Goal: Task Accomplishment & Management: Manage account settings

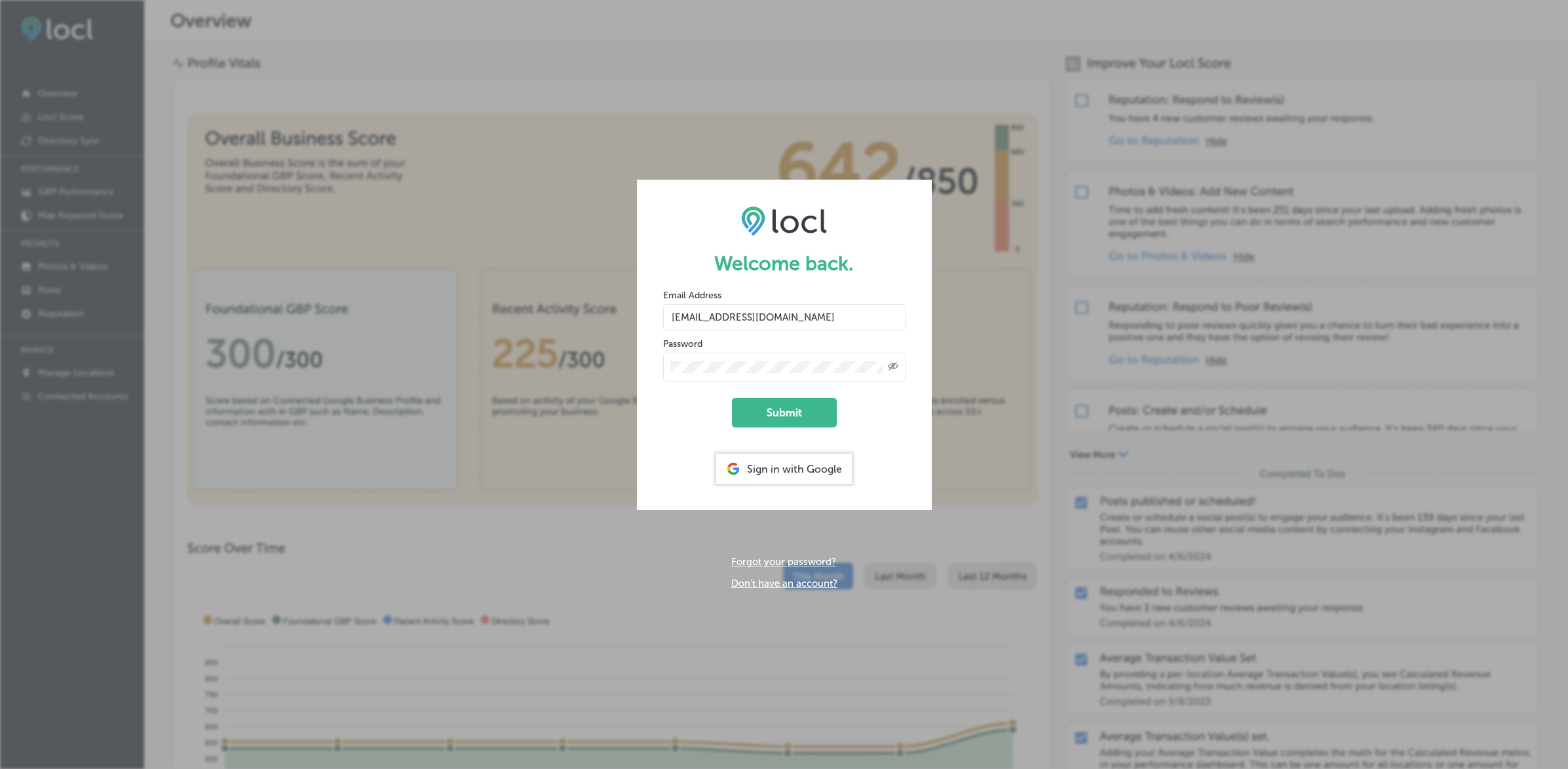
click at [732, 398] on button "Submit" at bounding box center [784, 412] width 105 height 29
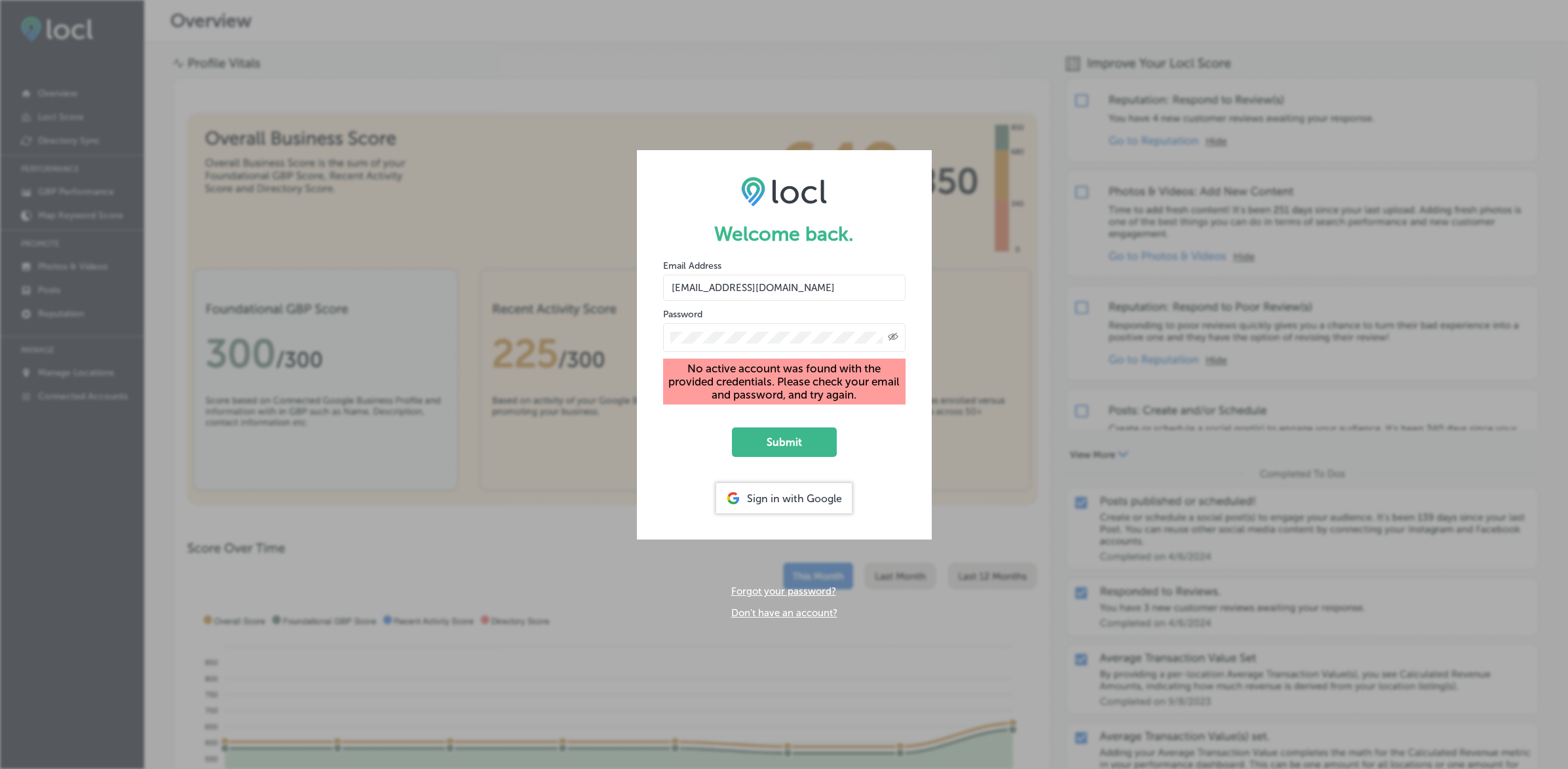
click at [446, 54] on div "Welcome back. Email Address carleewright@gmail.com Password Created with Sketch…" at bounding box center [784, 384] width 1568 height 769
drag, startPoint x: 728, startPoint y: 289, endPoint x: 666, endPoint y: 288, distance: 62.0
click at [666, 288] on input "[EMAIL_ADDRESS][DOMAIN_NAME]" at bounding box center [784, 288] width 243 height 26
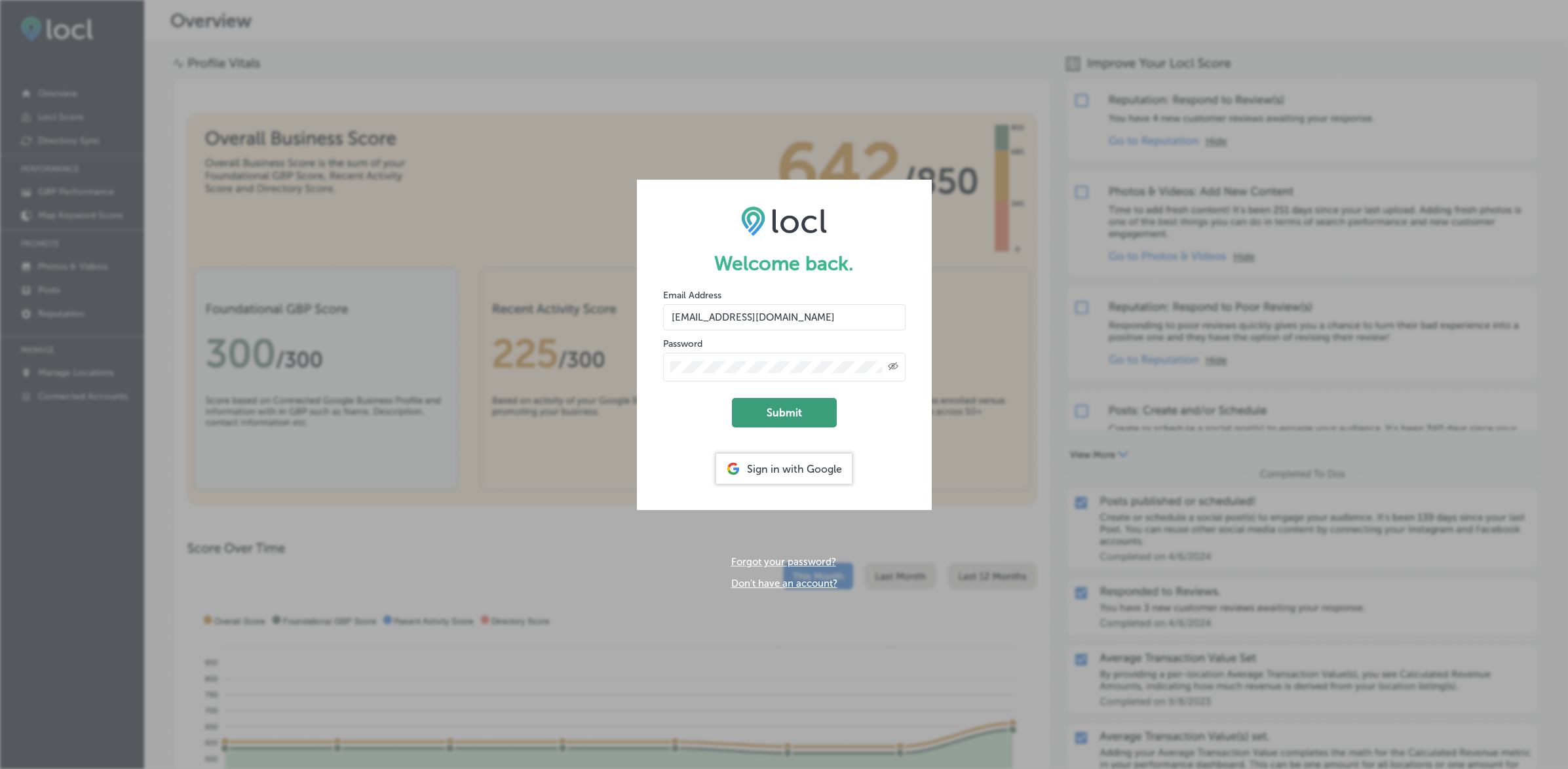
type input "[EMAIL_ADDRESS][DOMAIN_NAME]"
click at [775, 414] on button "Submit" at bounding box center [784, 412] width 105 height 29
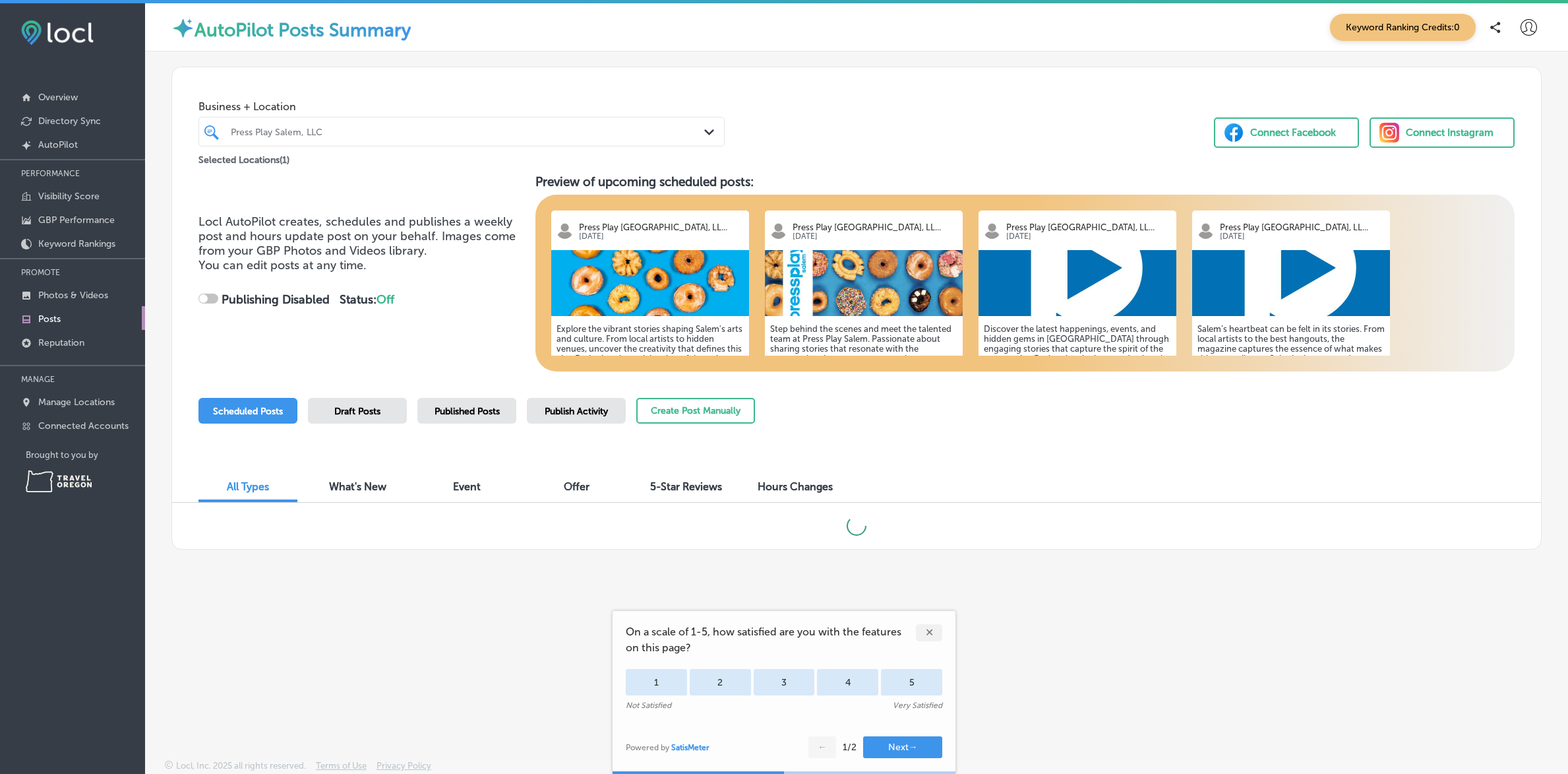
checkbox input "true"
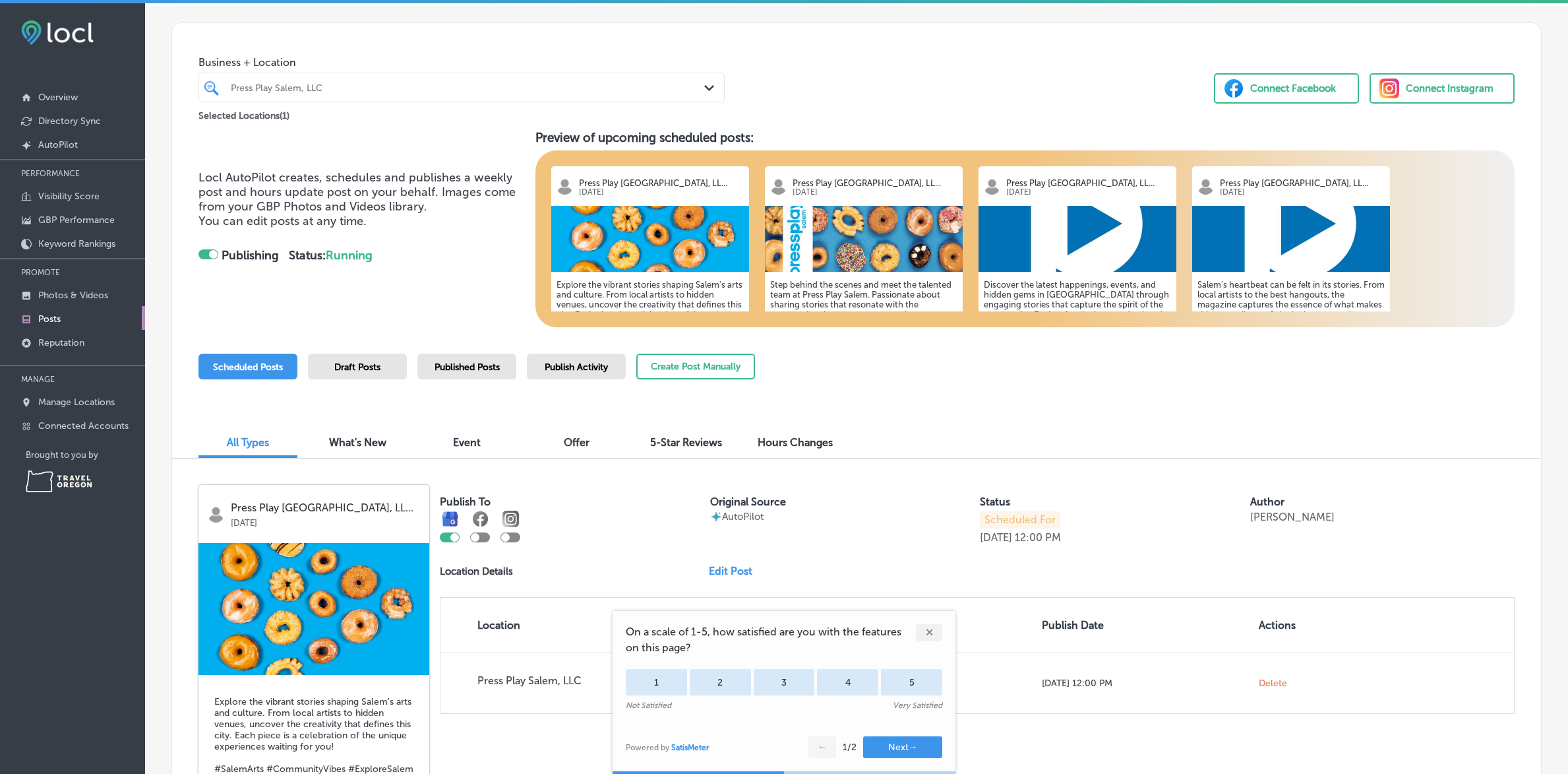
scroll to position [90, 0]
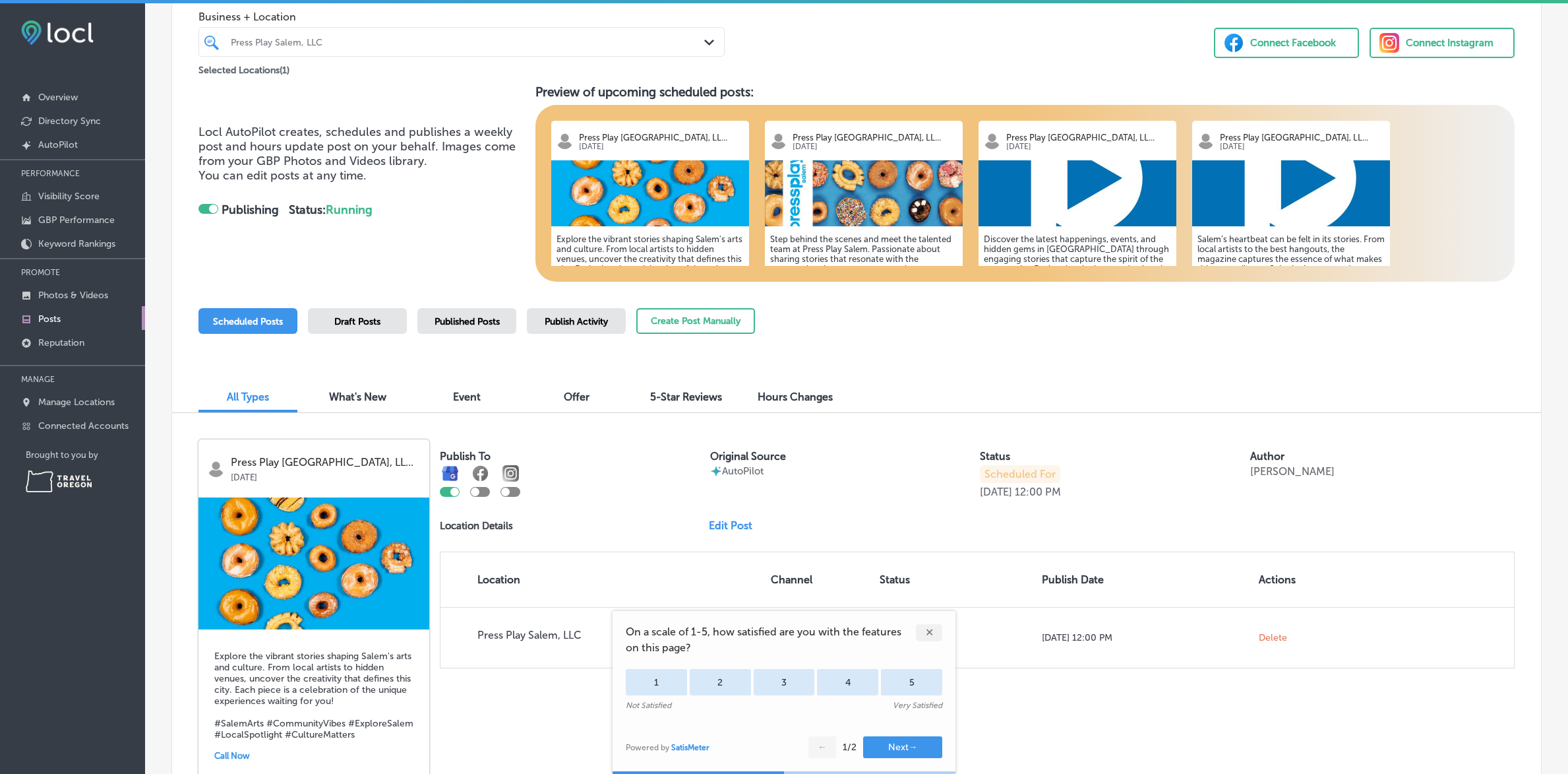
click at [928, 630] on div "✕" at bounding box center [928, 633] width 26 height 17
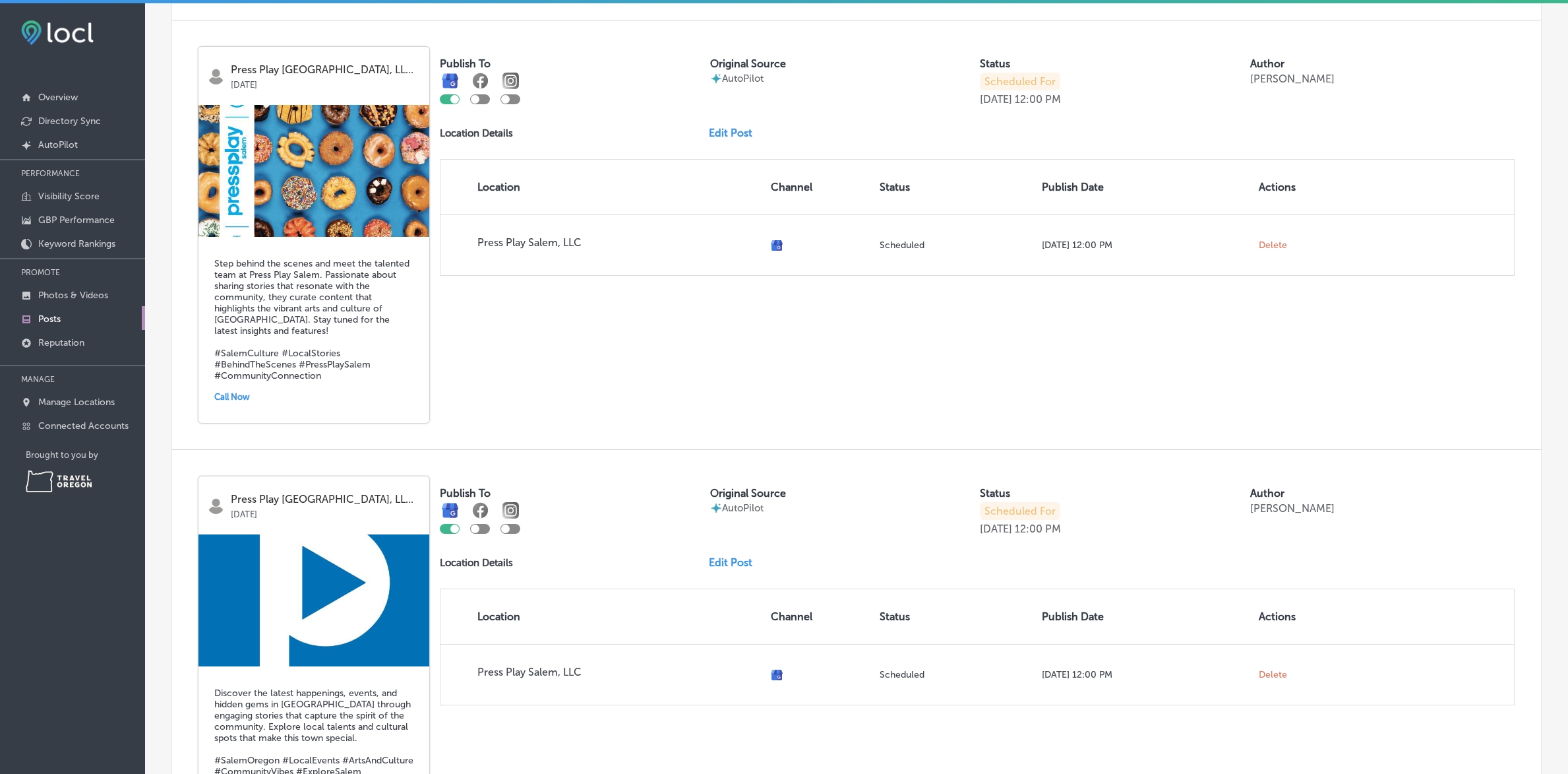
scroll to position [0, 0]
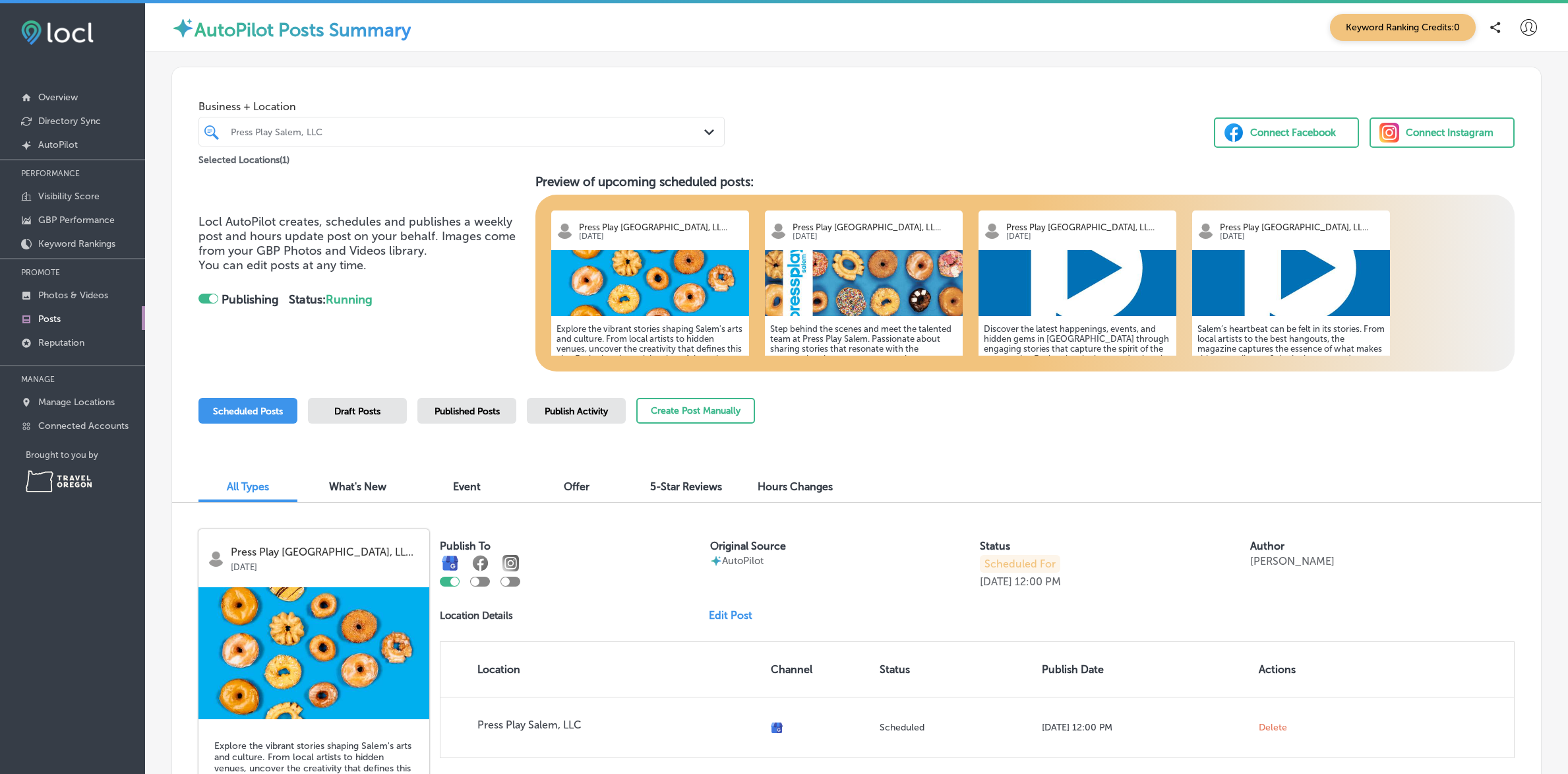
click at [365, 489] on span "What's New" at bounding box center [358, 487] width 57 height 13
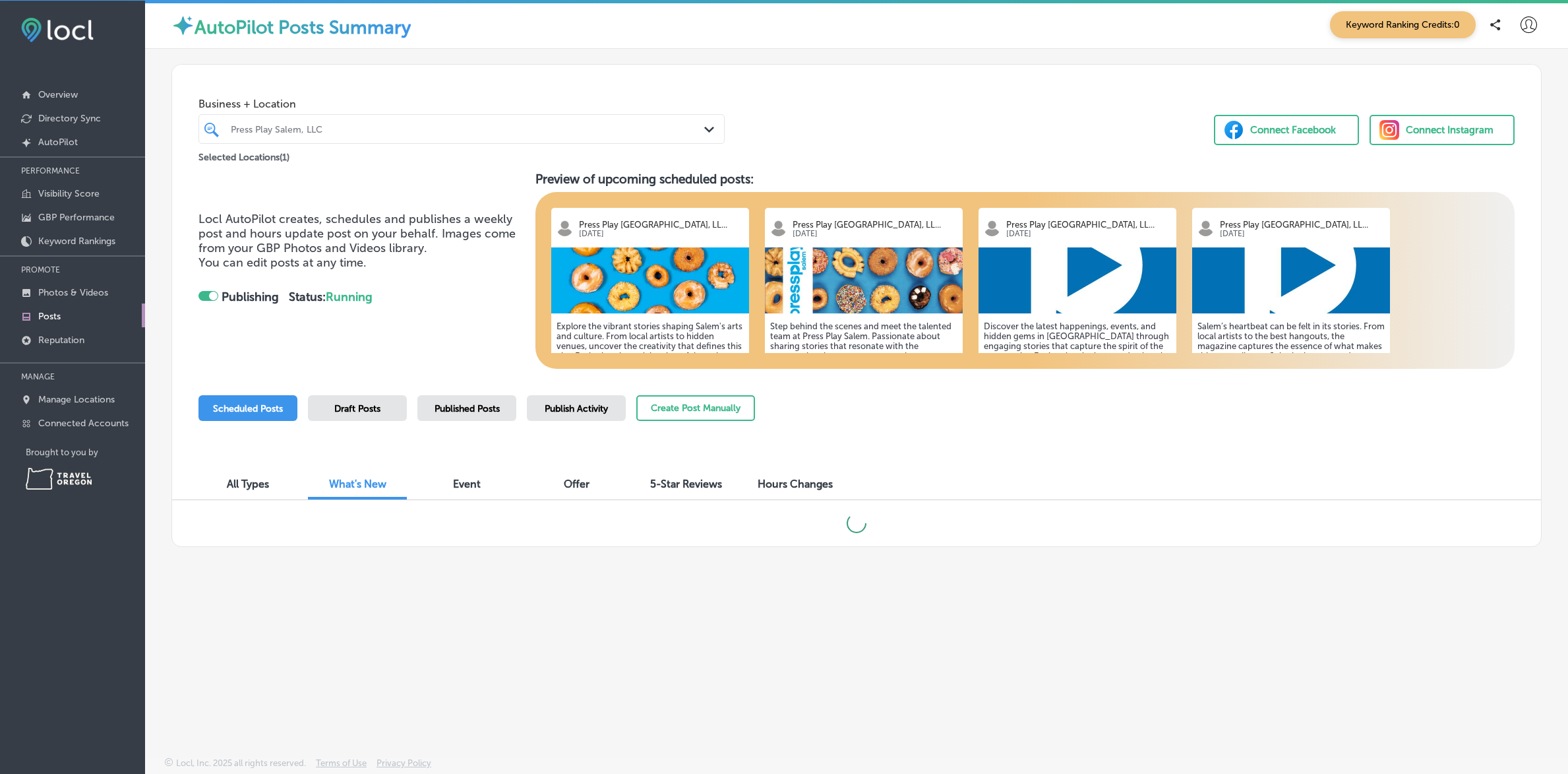
scroll to position [3, 0]
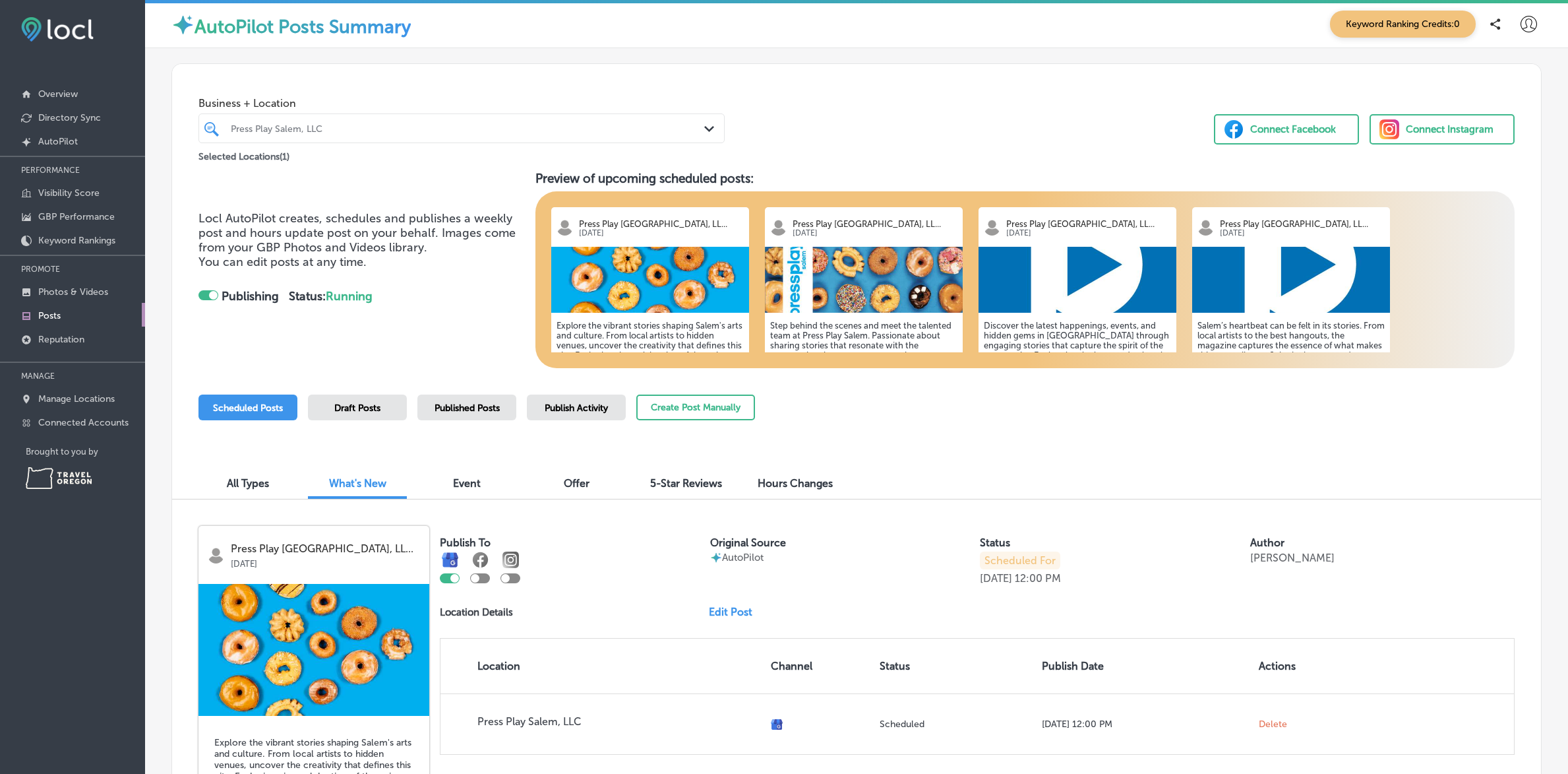
click at [468, 481] on span "Event" at bounding box center [466, 483] width 28 height 13
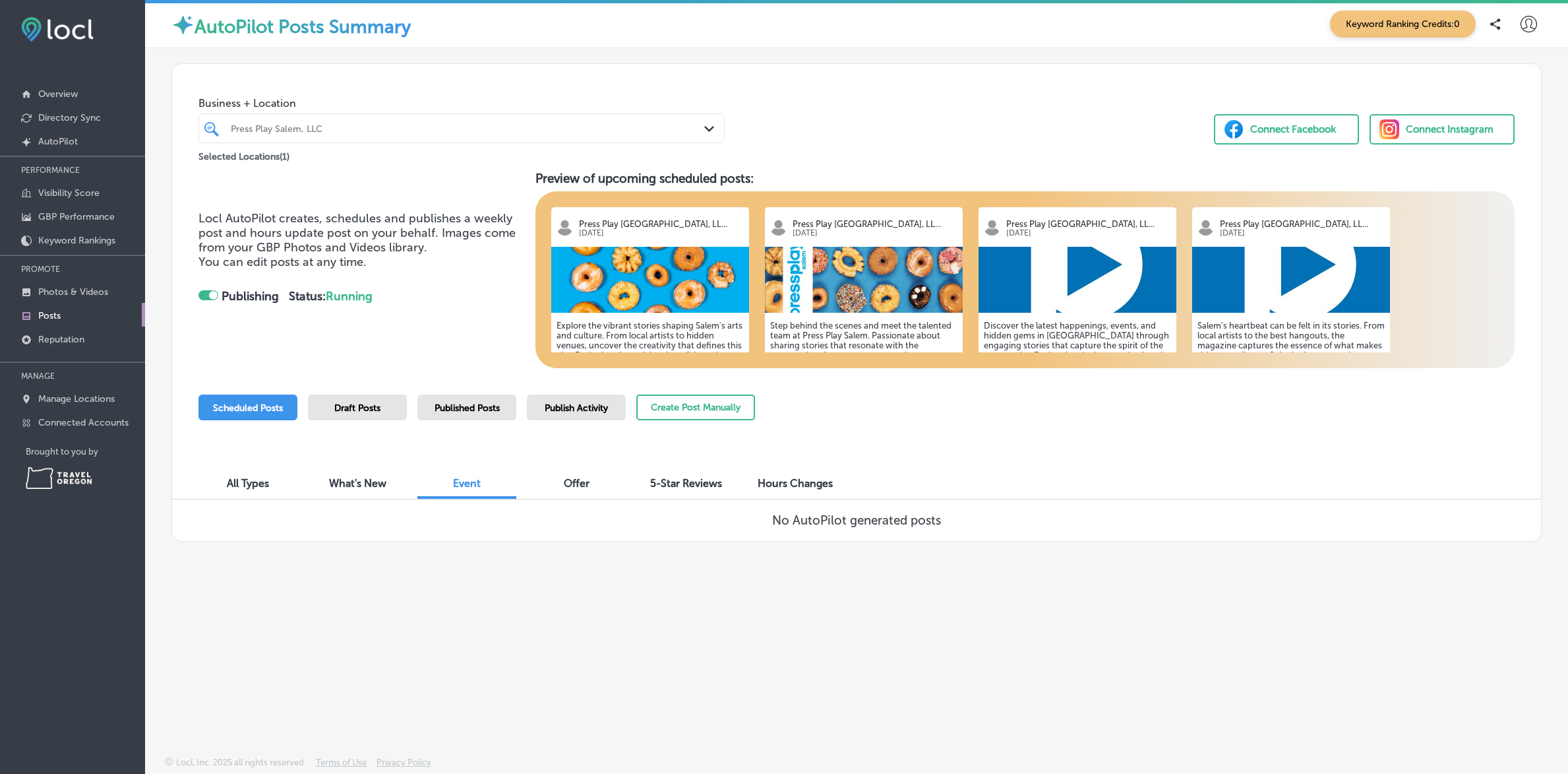
click at [582, 485] on span "Offer" at bounding box center [576, 483] width 25 height 13
click at [706, 477] on span "5-Star Reviews" at bounding box center [686, 483] width 72 height 13
click at [782, 483] on span "Hours Changes" at bounding box center [795, 483] width 75 height 13
click at [57, 90] on p "Overview" at bounding box center [58, 94] width 40 height 11
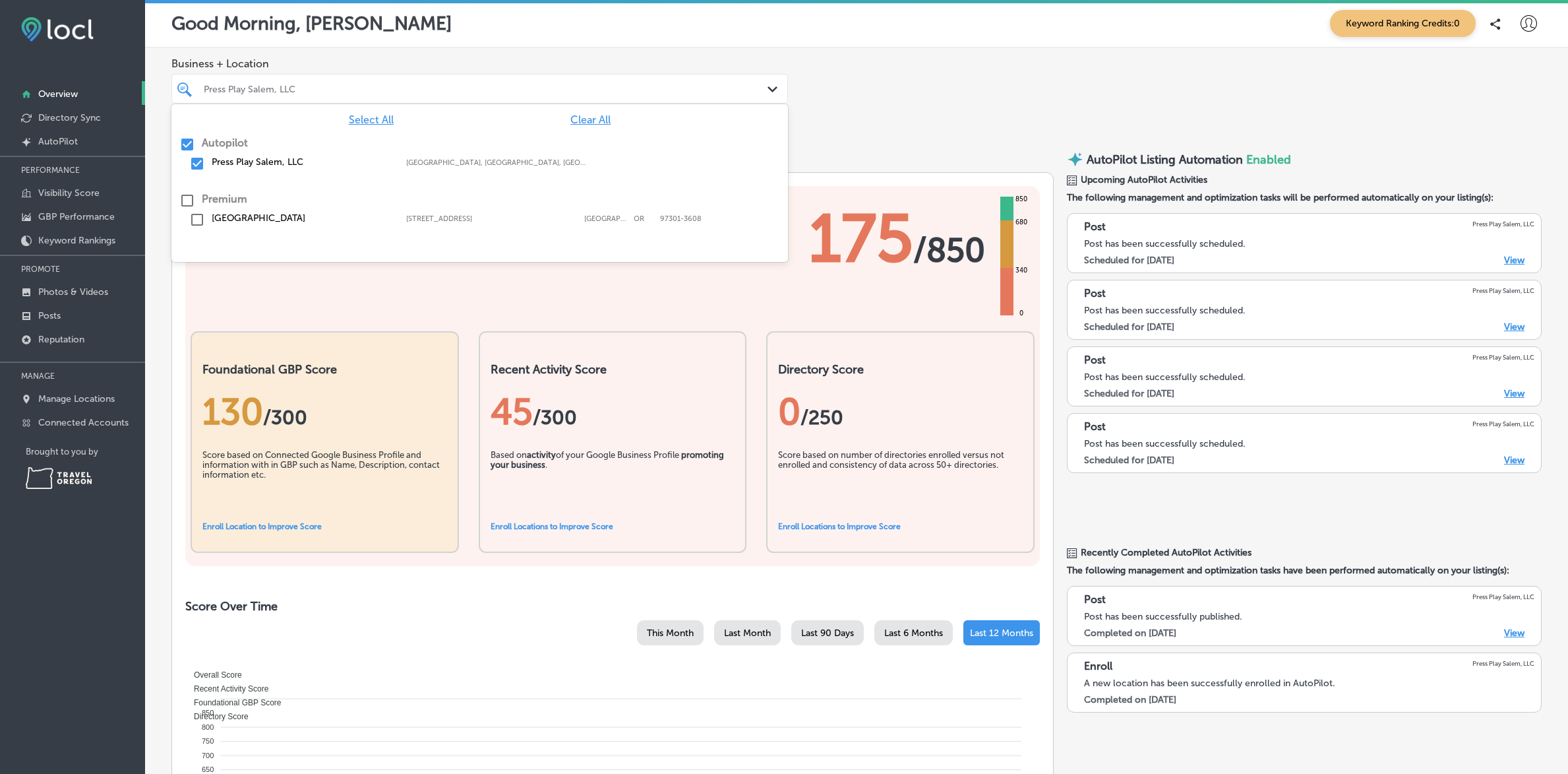
click at [722, 93] on div "Press Play Salem, LLC" at bounding box center [480, 89] width 565 height 21
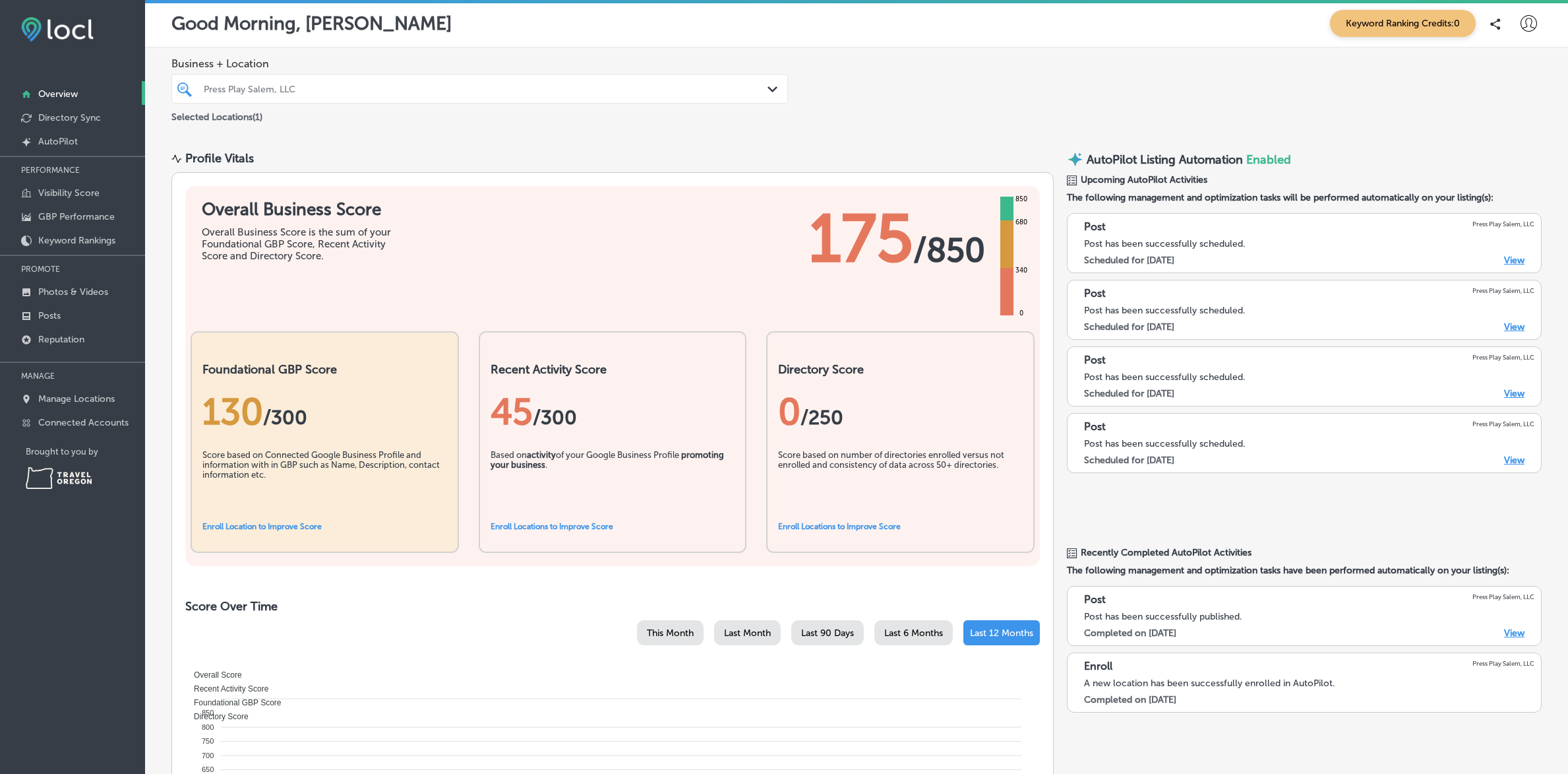
click at [876, 90] on div "Business + Location Press Play Salem, LLC Path Created with Sketch. Selected Lo…" at bounding box center [856, 91] width 1423 height 87
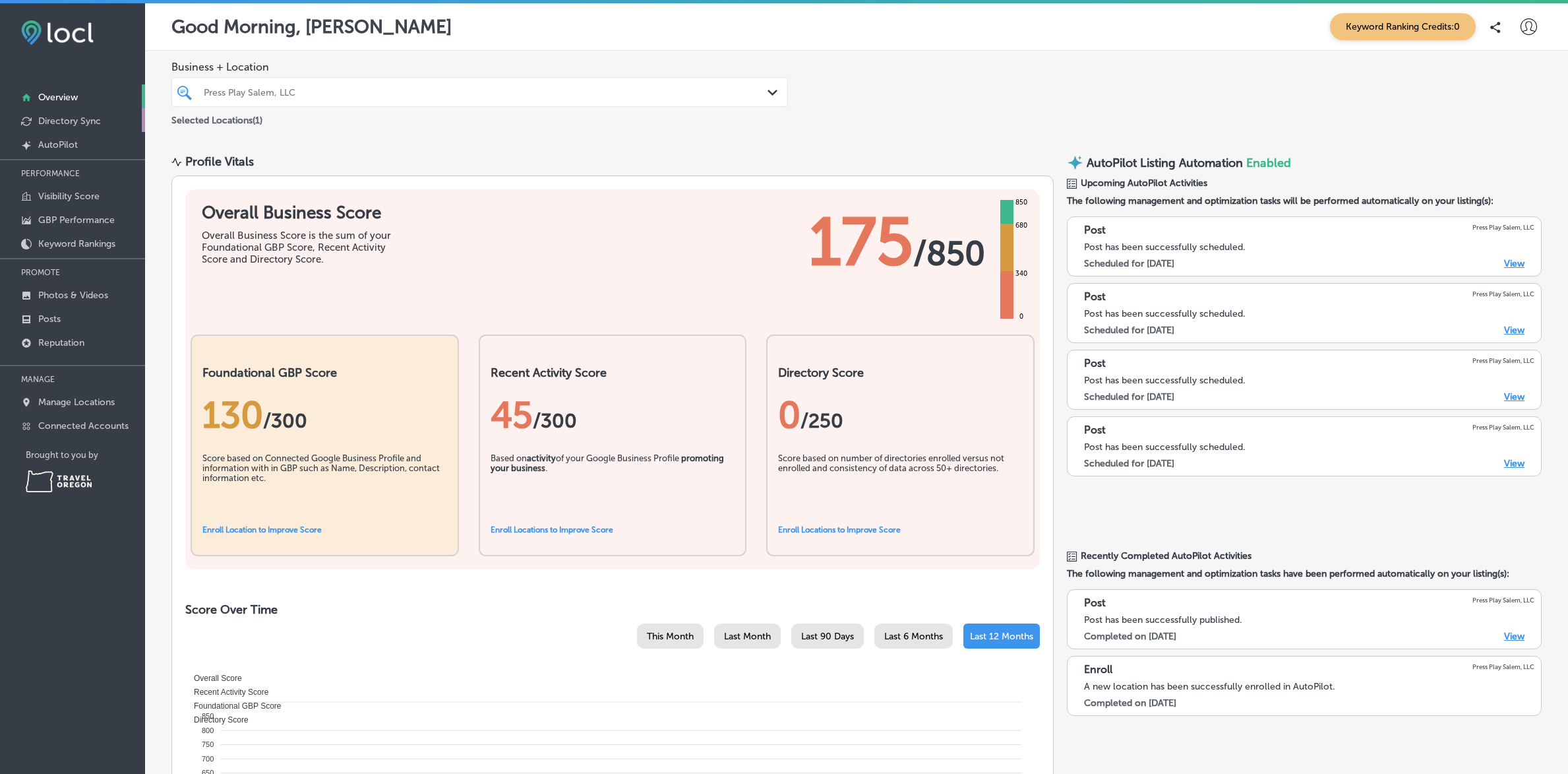
click at [72, 119] on p "Directory Sync" at bounding box center [69, 121] width 63 height 11
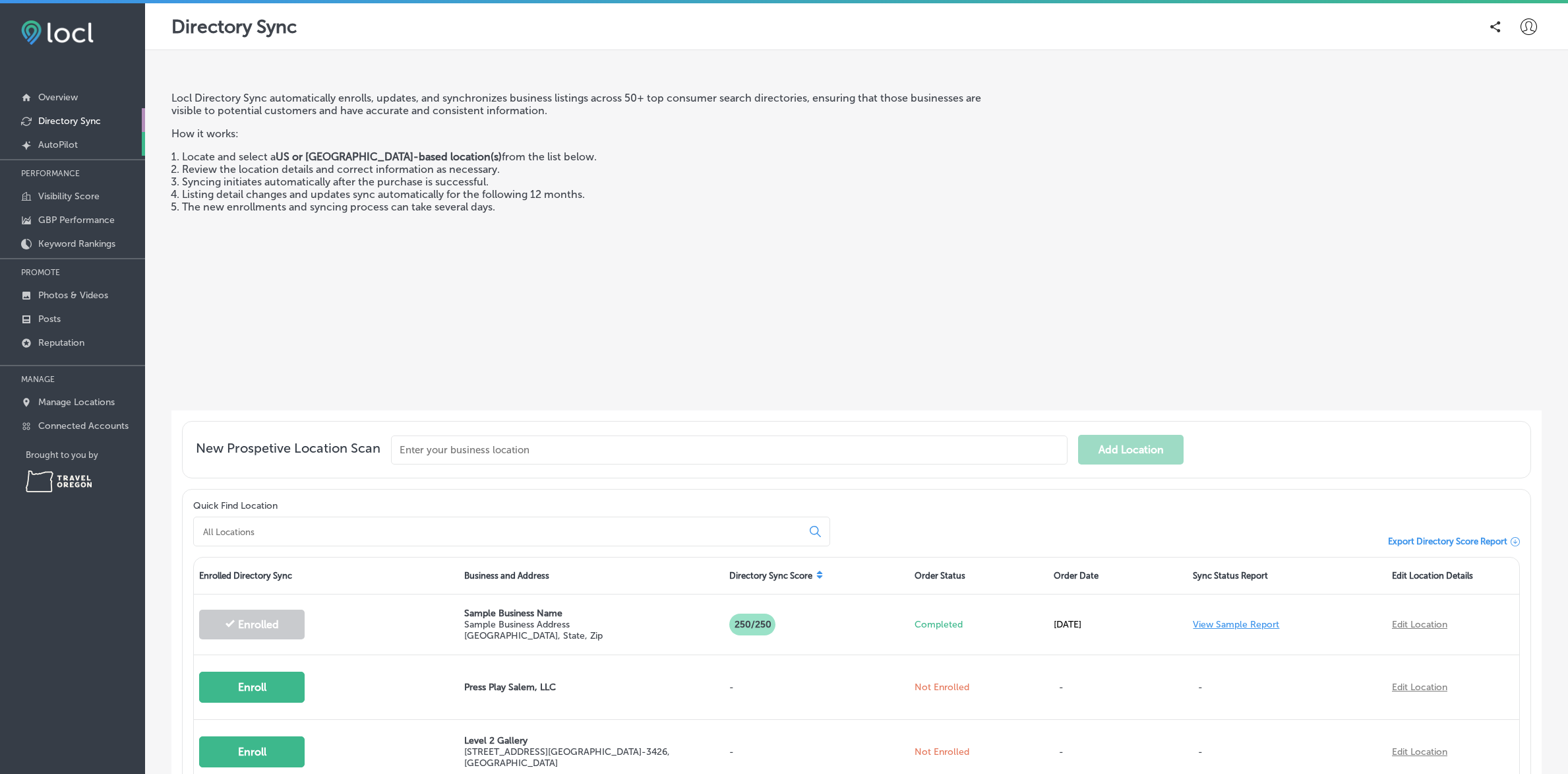
click at [61, 144] on p "AutoPilot" at bounding box center [58, 145] width 40 height 11
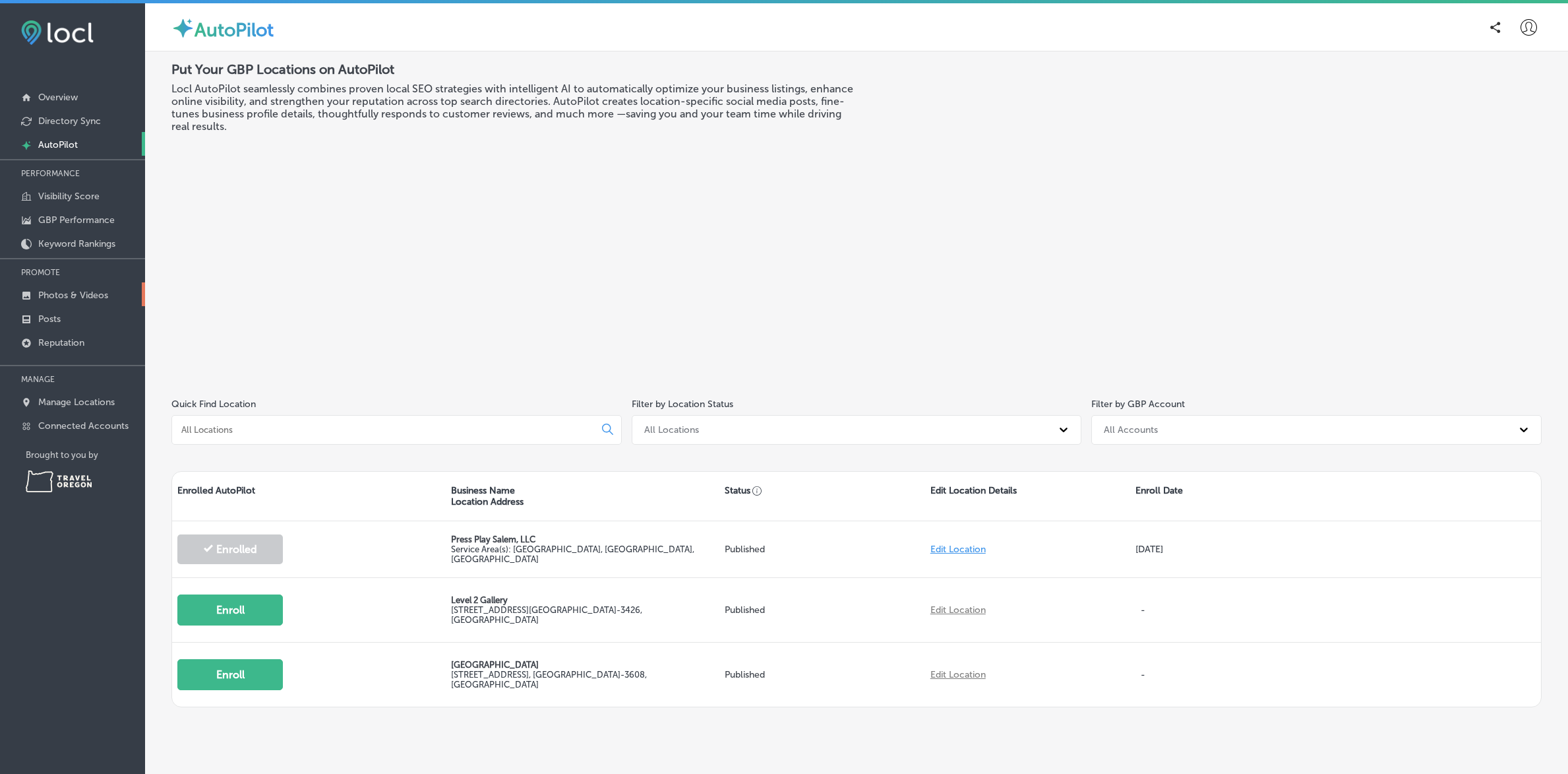
click at [65, 293] on p "Photos & Videos" at bounding box center [73, 295] width 70 height 11
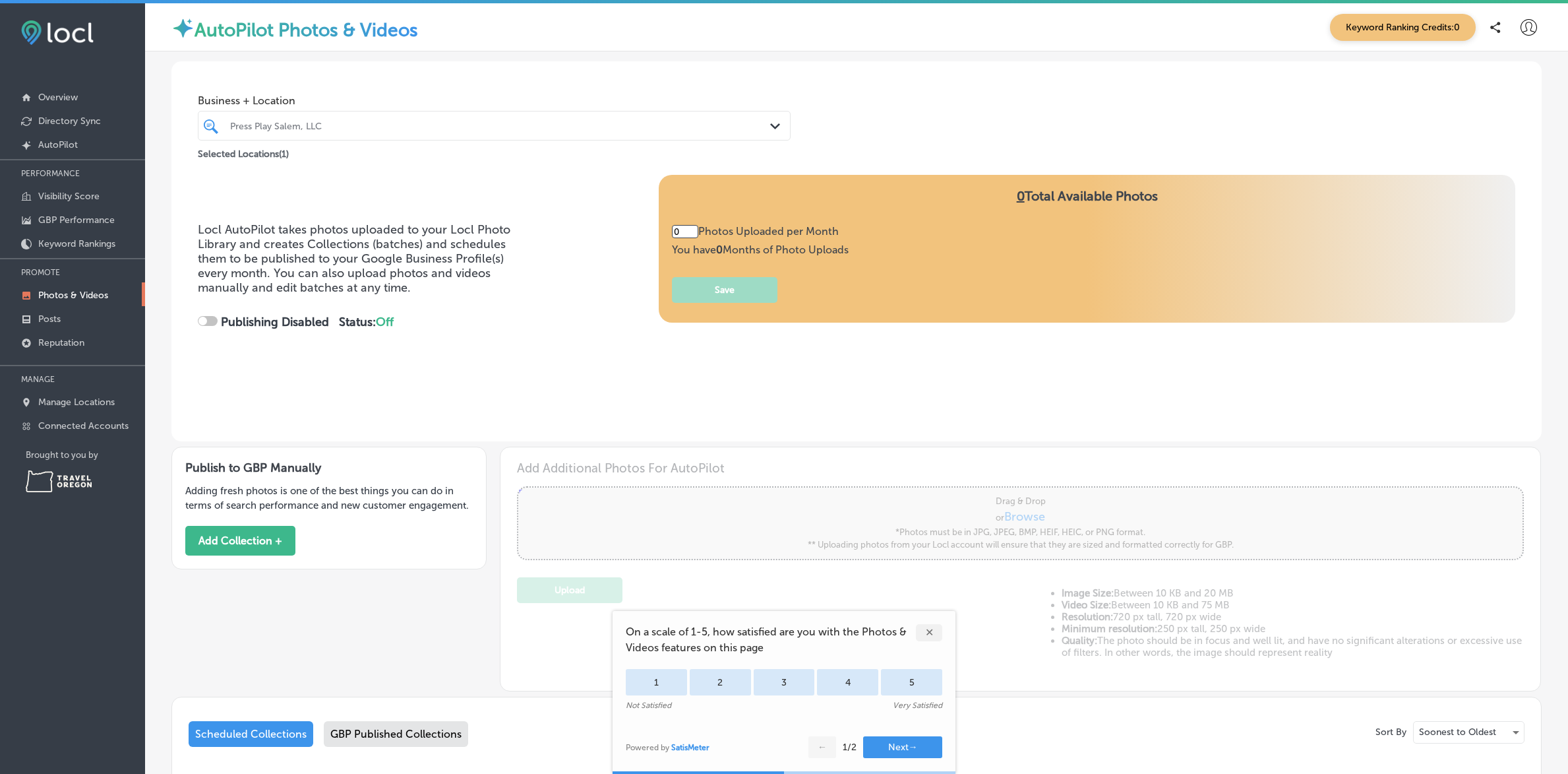
type input "5"
checkbox input "true"
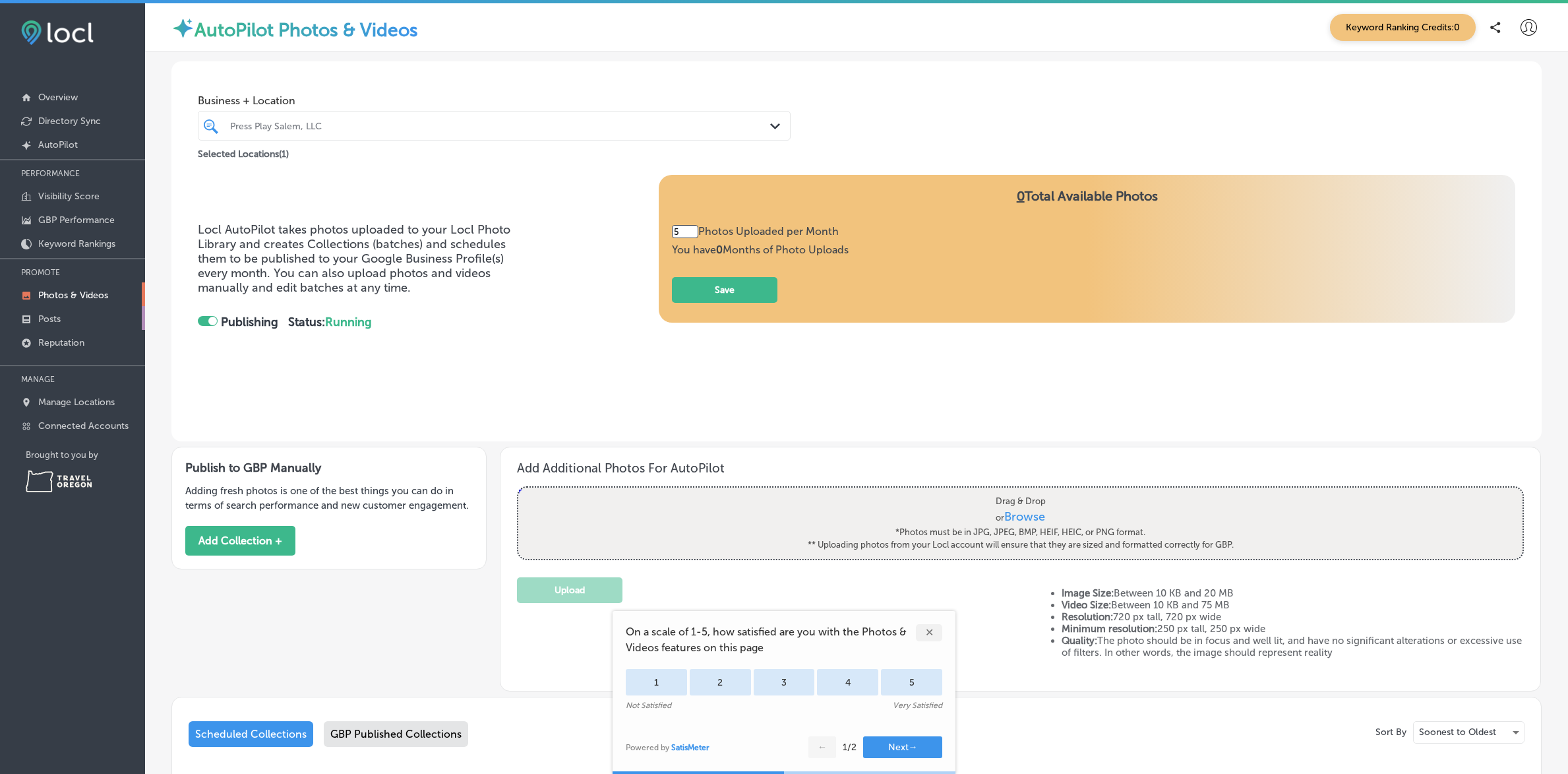
click at [51, 318] on p "Posts" at bounding box center [49, 319] width 22 height 11
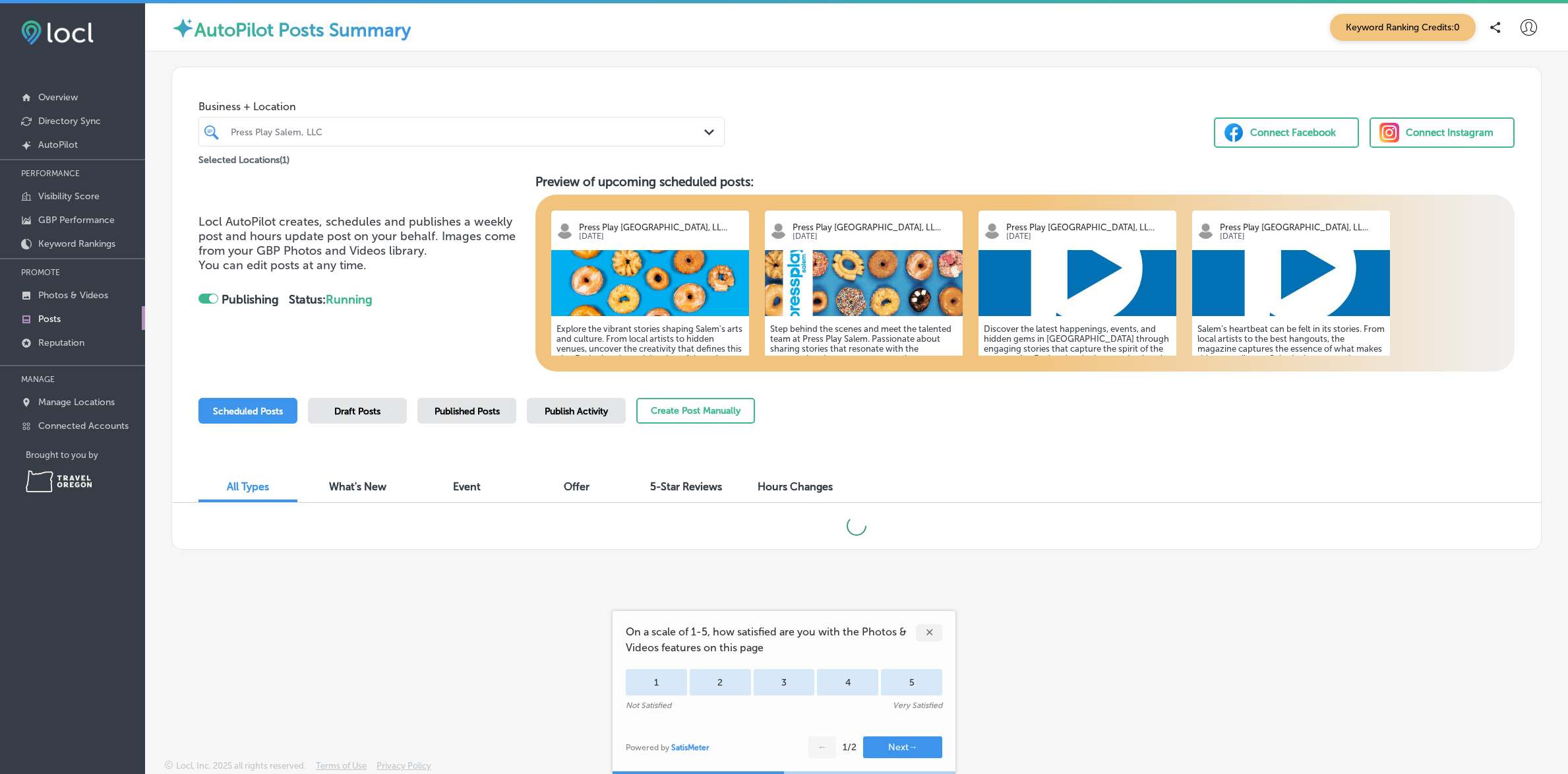
checkbox input "true"
click at [62, 339] on p "Reputation" at bounding box center [61, 343] width 46 height 11
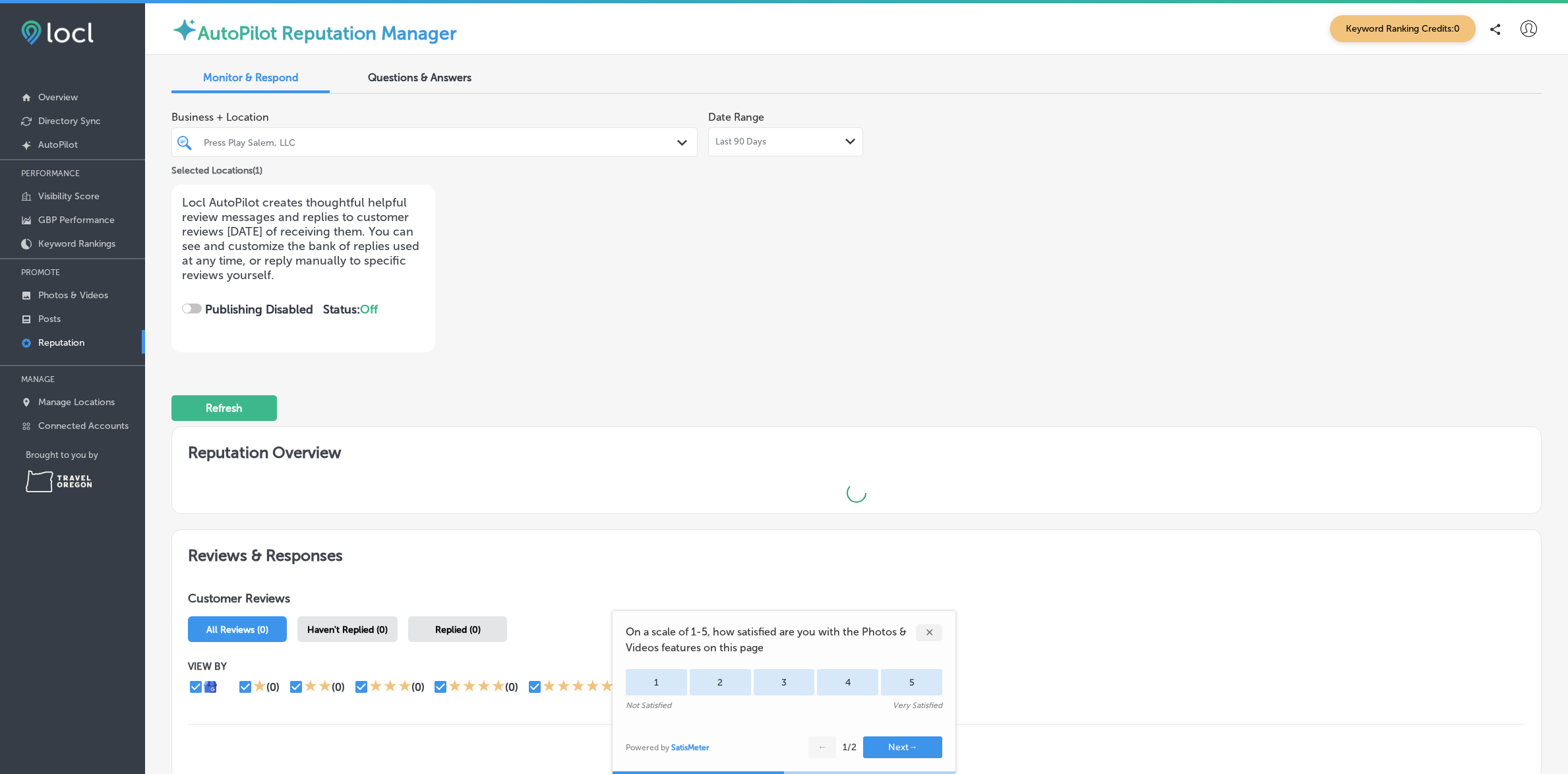
checkbox input "true"
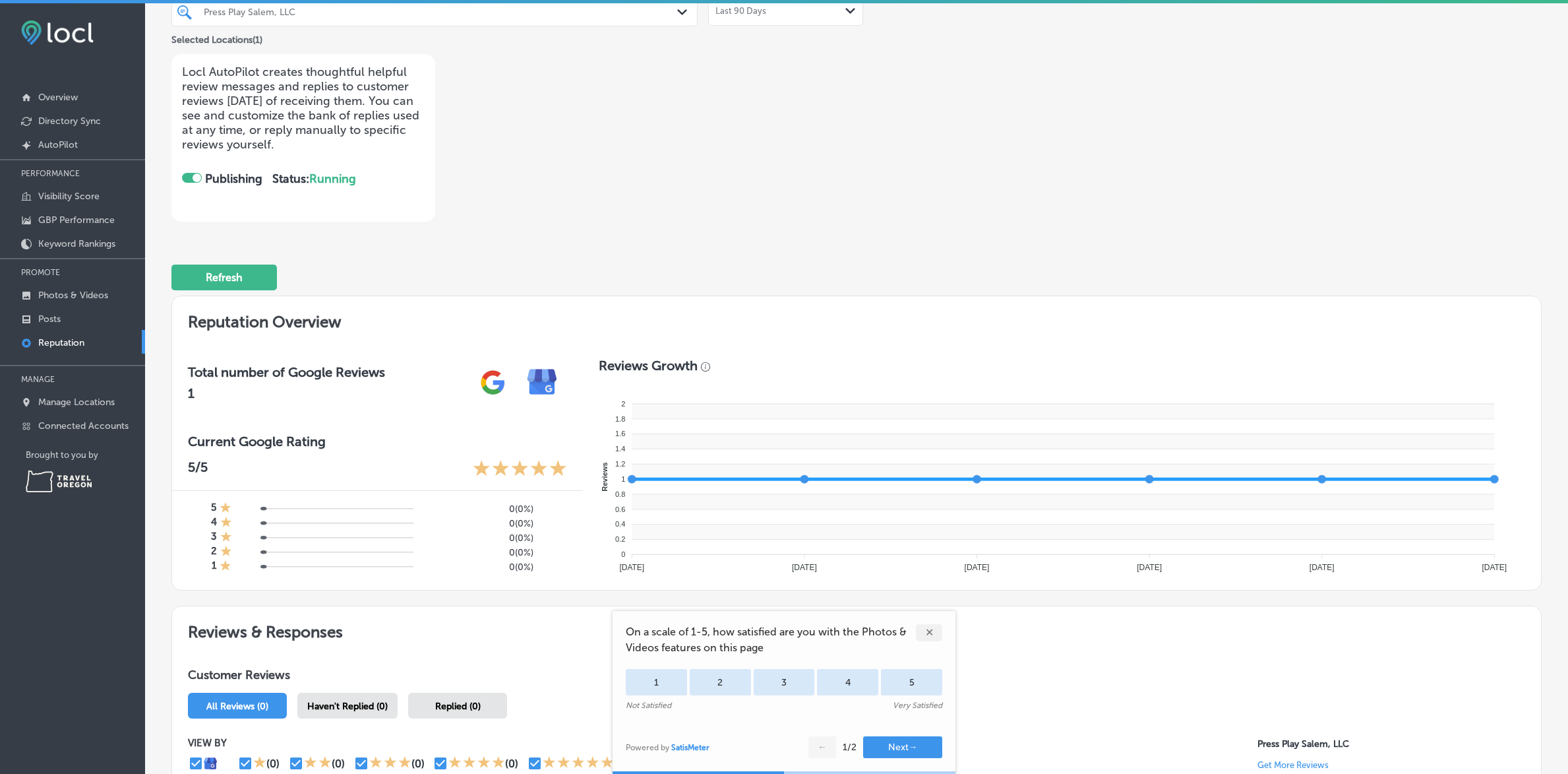
scroll to position [312, 0]
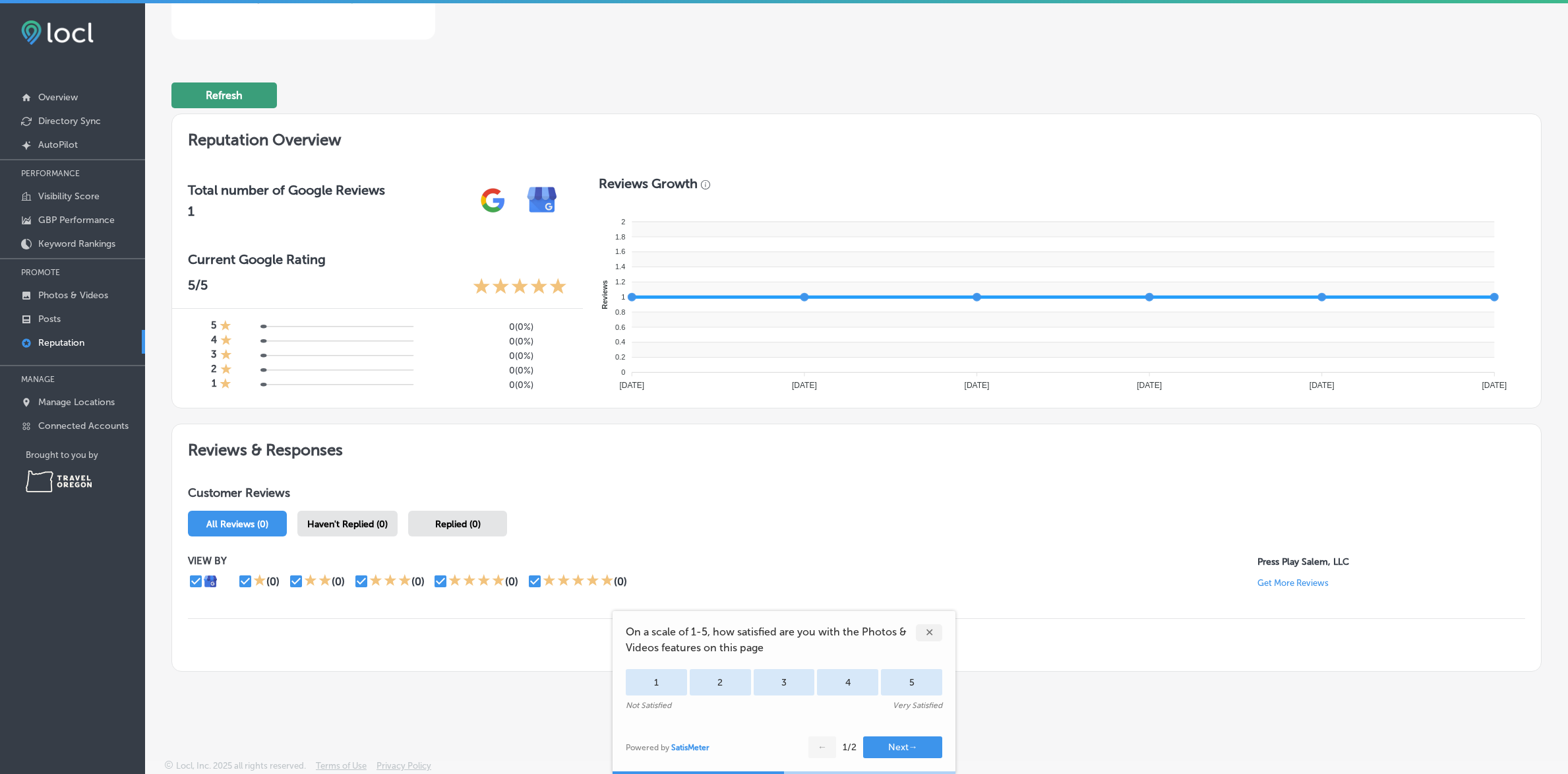
click at [214, 93] on button "Refresh" at bounding box center [224, 95] width 105 height 25
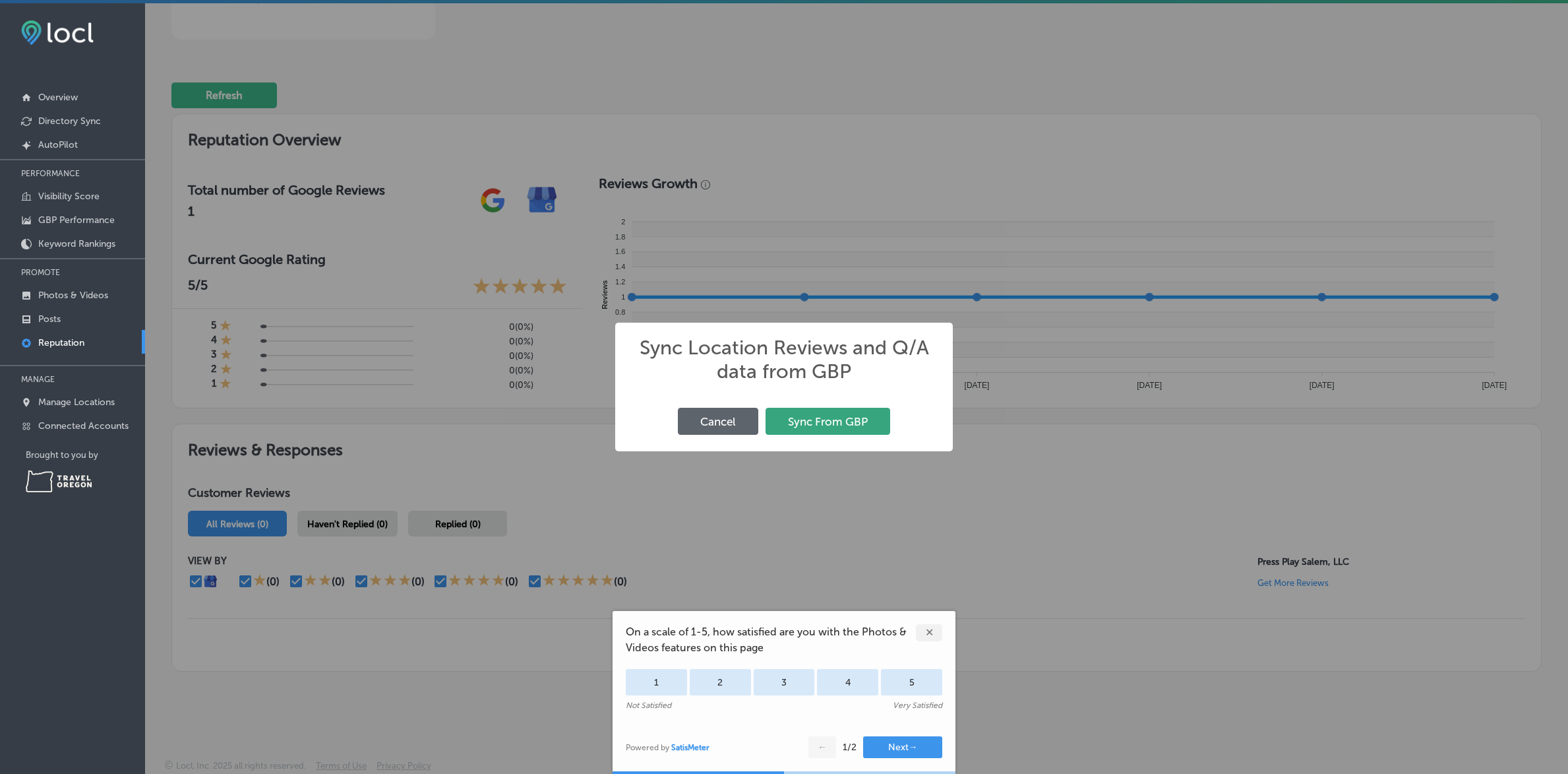
click at [817, 423] on button "Sync From GBP" at bounding box center [828, 421] width 124 height 27
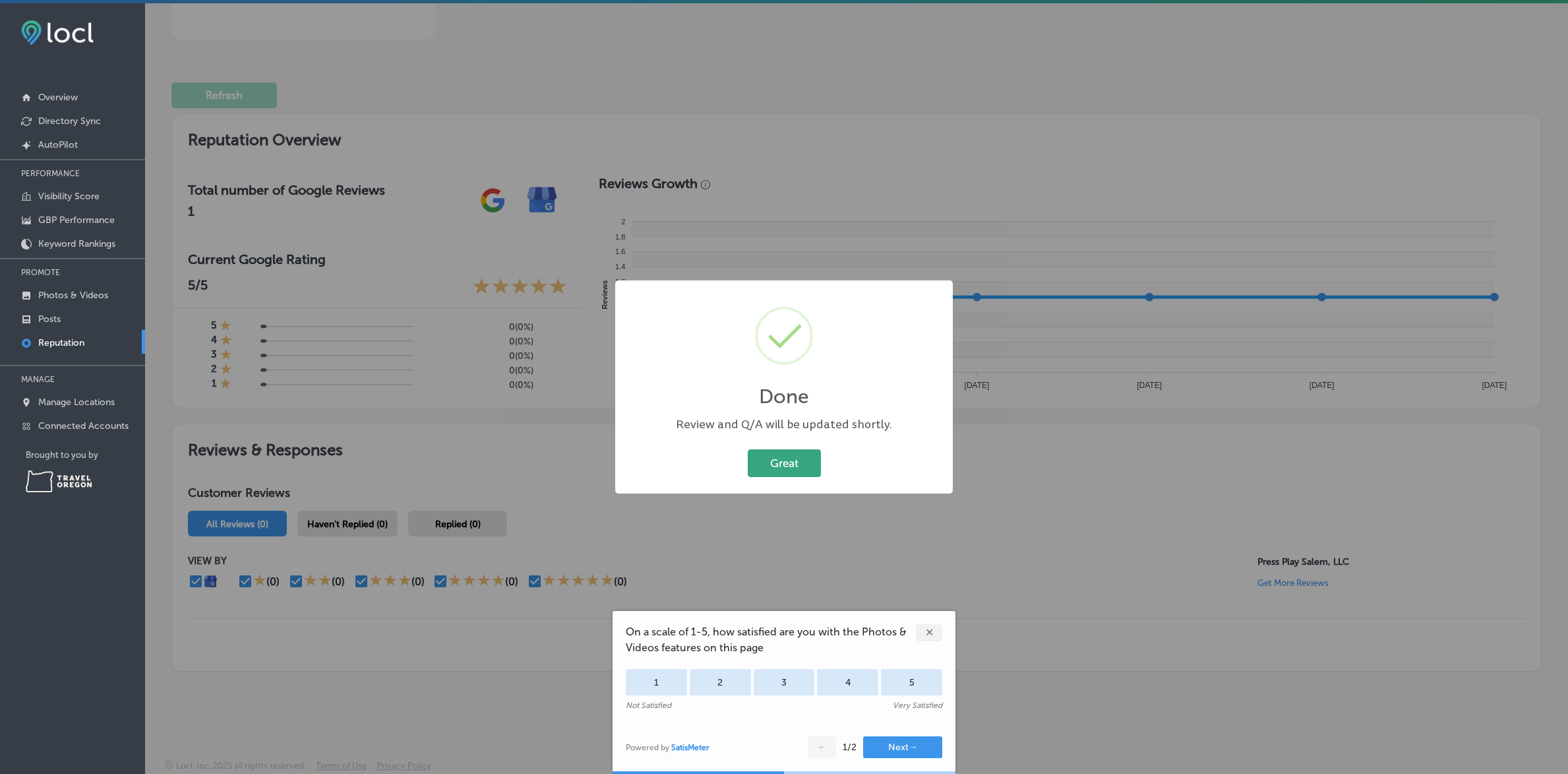
click at [782, 465] on button "Great" at bounding box center [784, 462] width 73 height 27
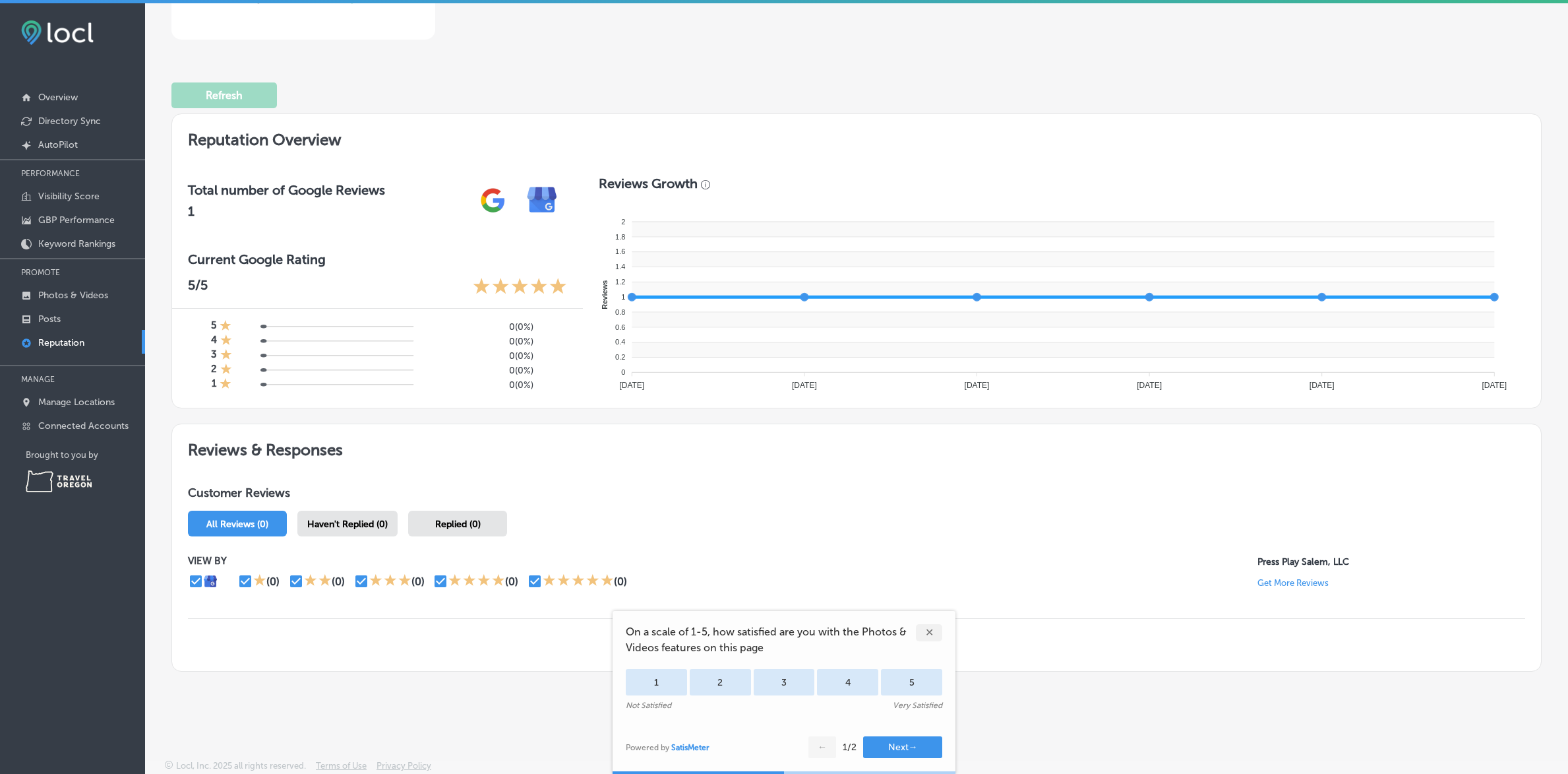
click at [927, 632] on div "✕" at bounding box center [928, 633] width 26 height 17
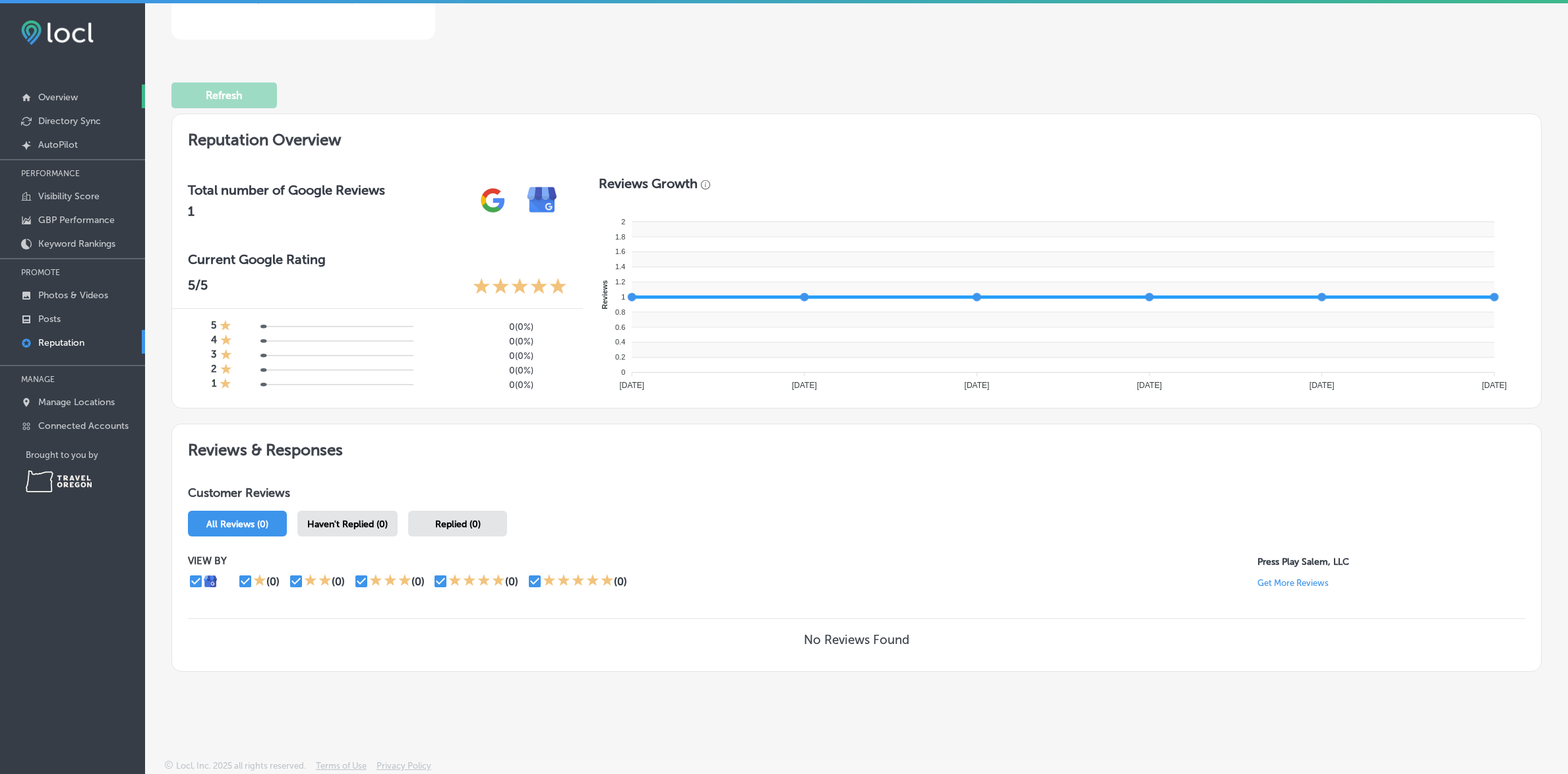
click at [65, 97] on p "Overview" at bounding box center [58, 98] width 40 height 11
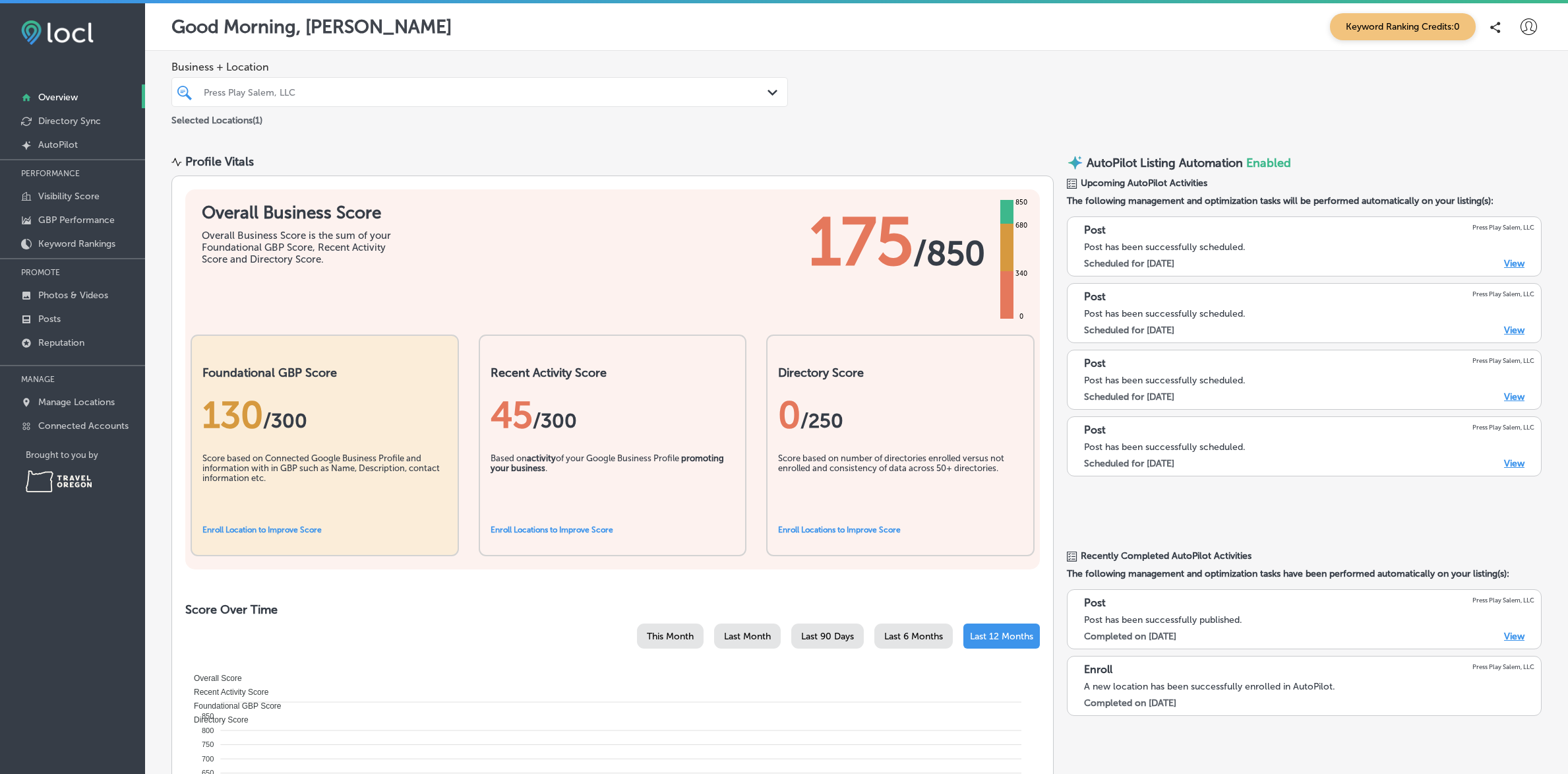
click at [45, 96] on p "Overview" at bounding box center [58, 98] width 40 height 11
click at [63, 128] on link "Directory Sync" at bounding box center [72, 120] width 145 height 24
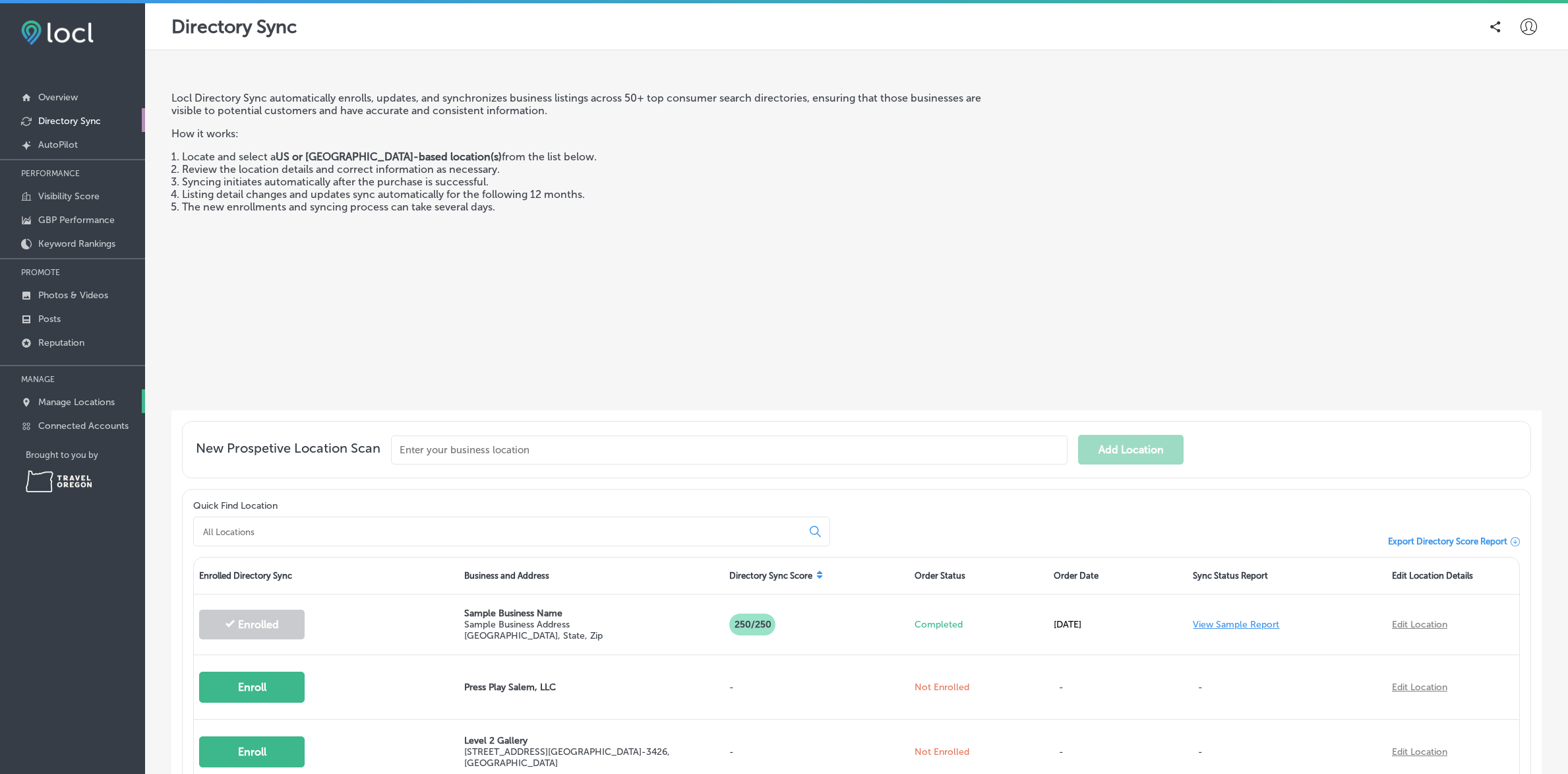
click at [50, 398] on p "Manage Locations" at bounding box center [76, 402] width 76 height 11
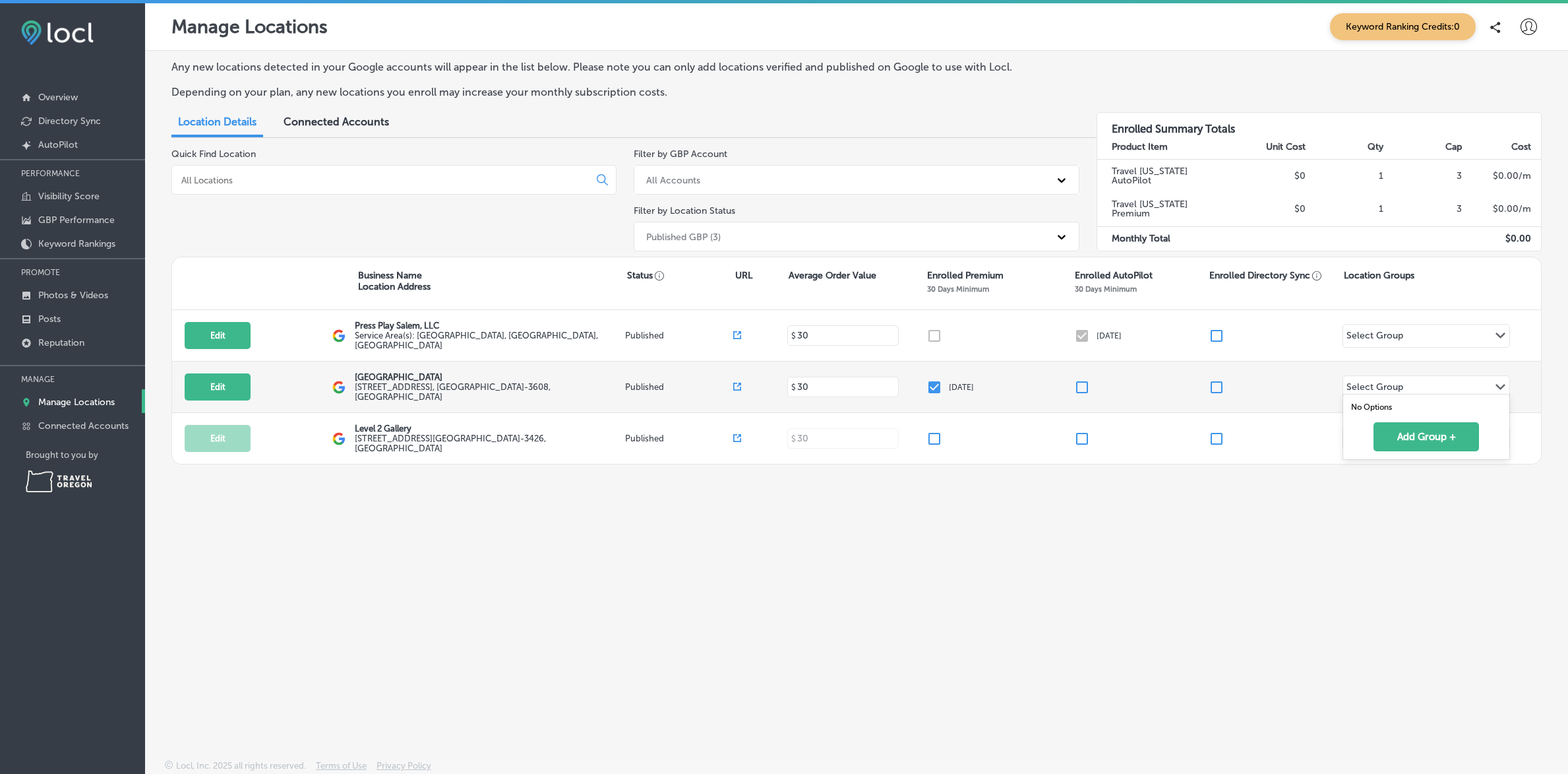
click at [1435, 381] on div "Select Group Path Created with Sketch." at bounding box center [1425, 387] width 166 height 22
click at [1169, 514] on div "Any new locations detected in your Google accounts will appear in the list belo…" at bounding box center [856, 374] width 1423 height 646
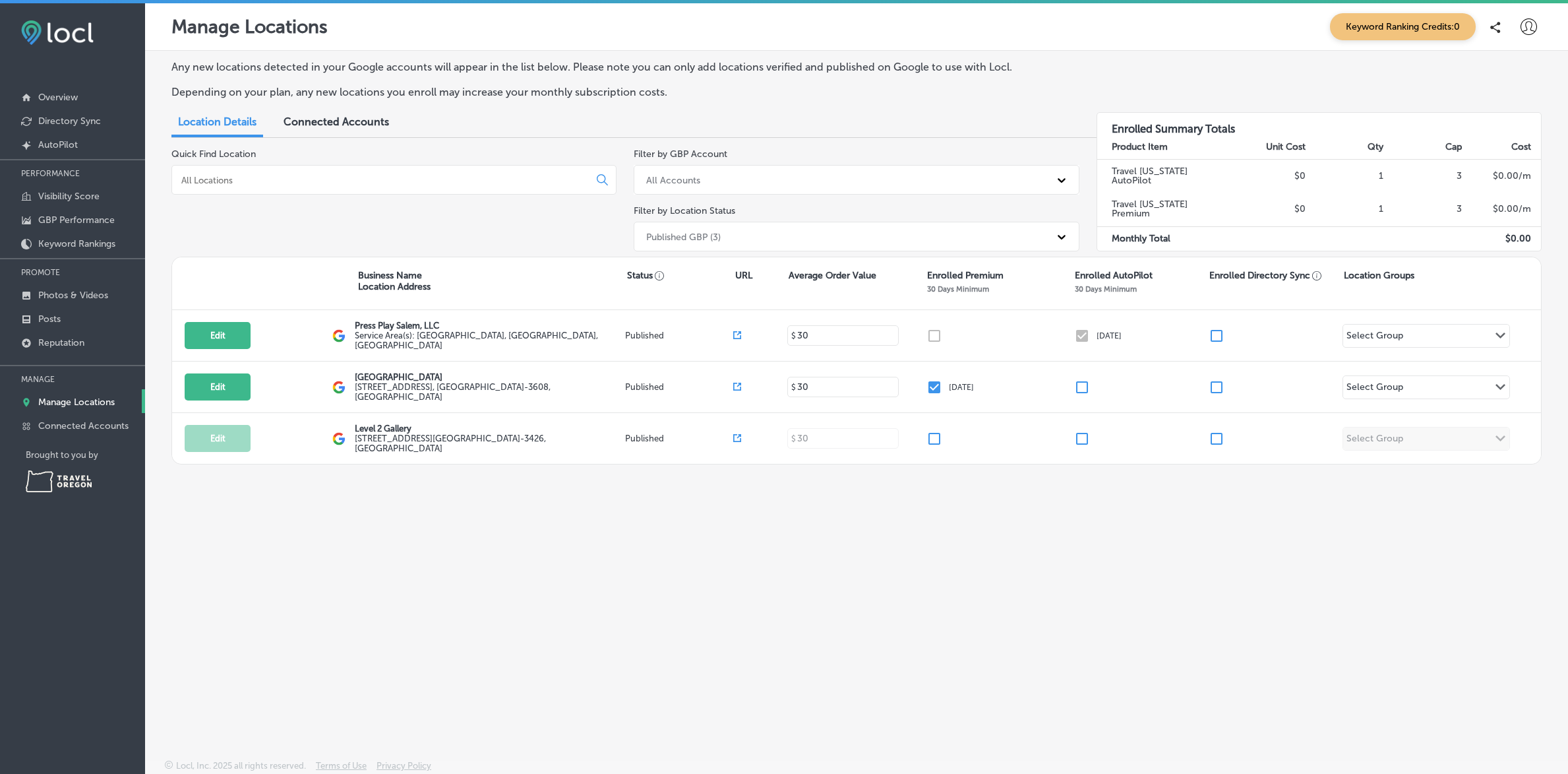
click at [69, 483] on img at bounding box center [58, 481] width 66 height 21
click at [43, 479] on img at bounding box center [58, 481] width 66 height 21
click at [40, 425] on p "Connected Accounts" at bounding box center [83, 426] width 90 height 11
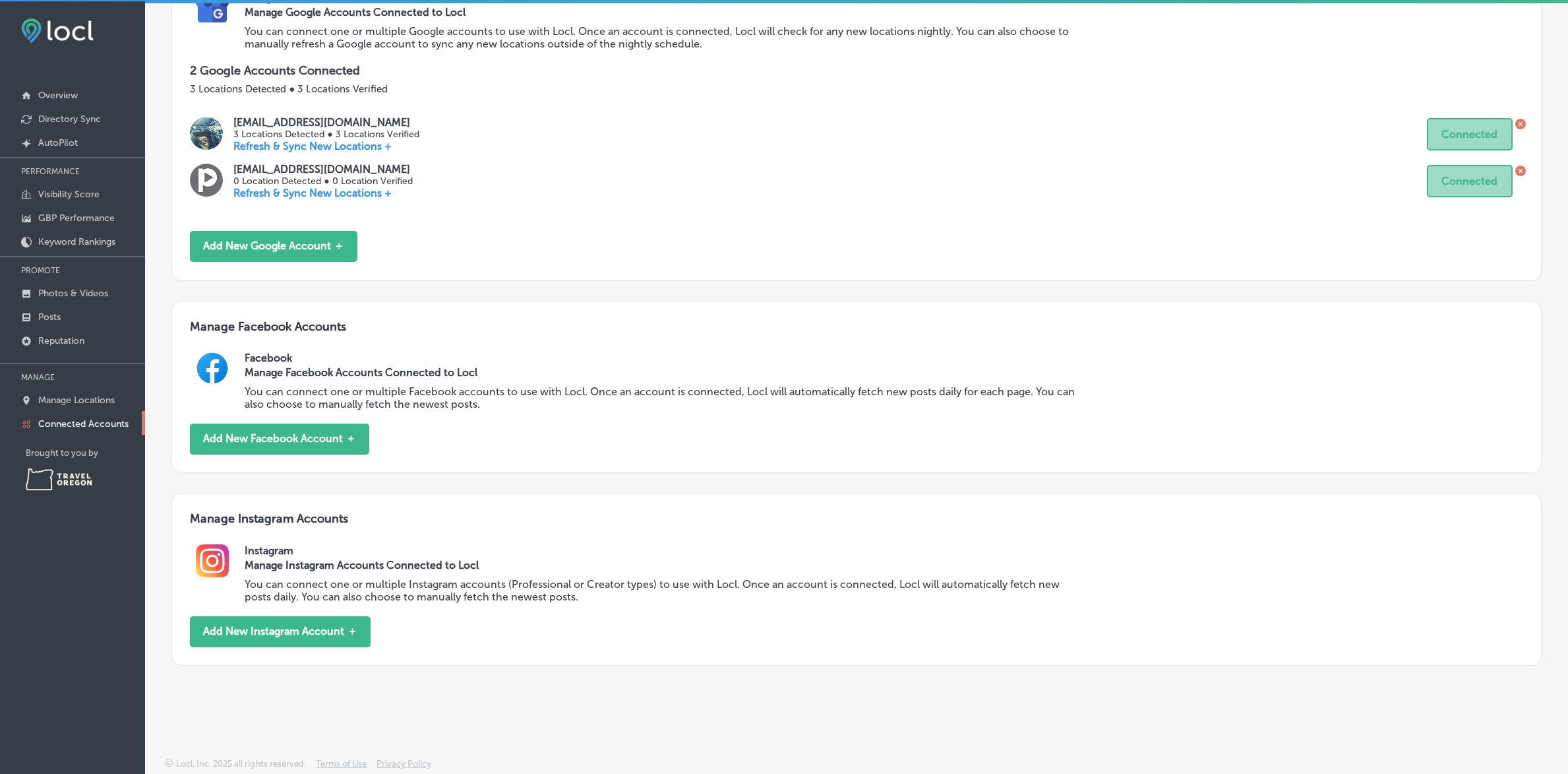
scroll to position [3, 0]
click at [269, 438] on button "Add New Facebook Account ＋" at bounding box center [280, 437] width 179 height 31
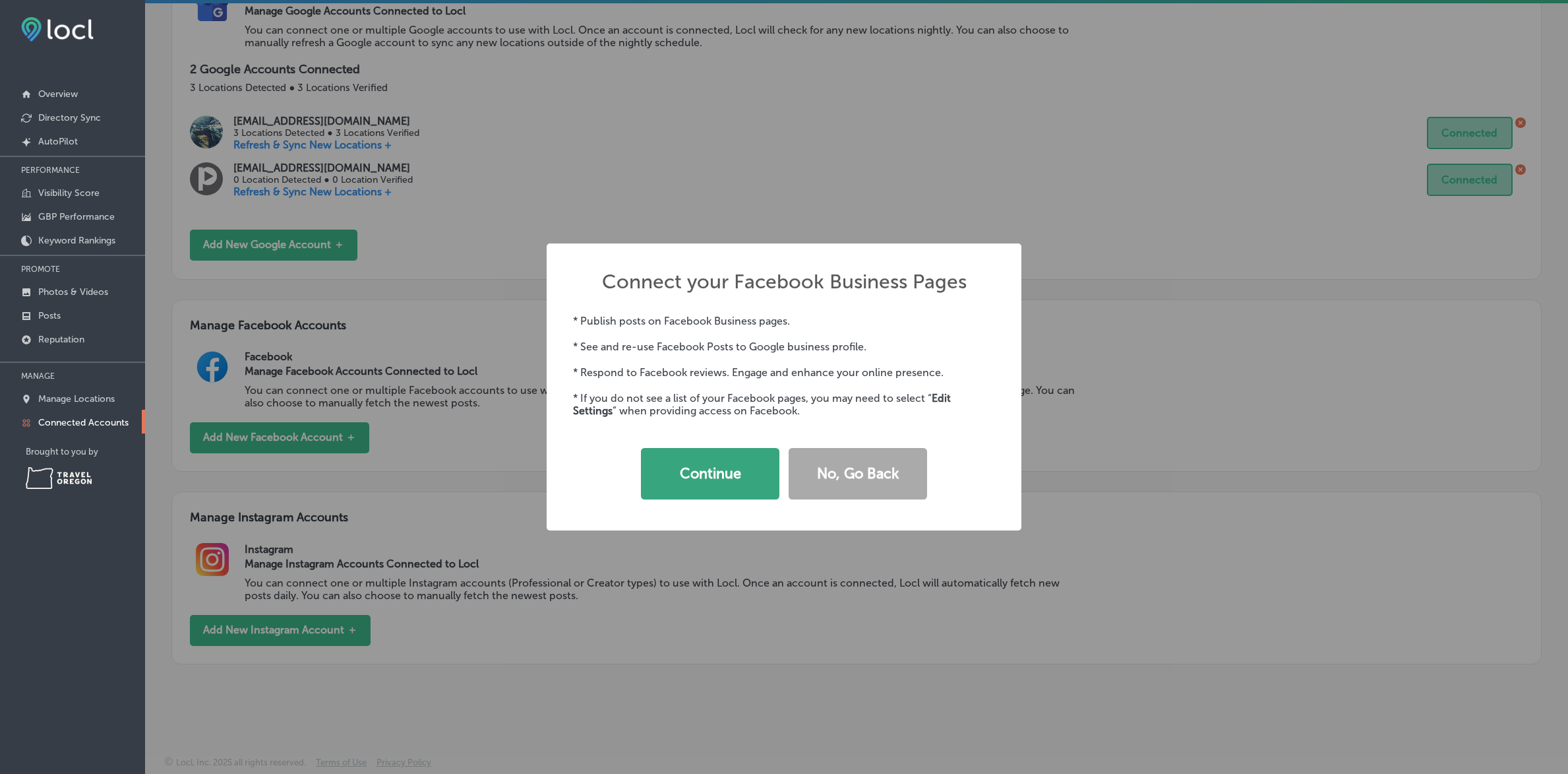
click at [683, 470] on button "Continue" at bounding box center [710, 473] width 139 height 52
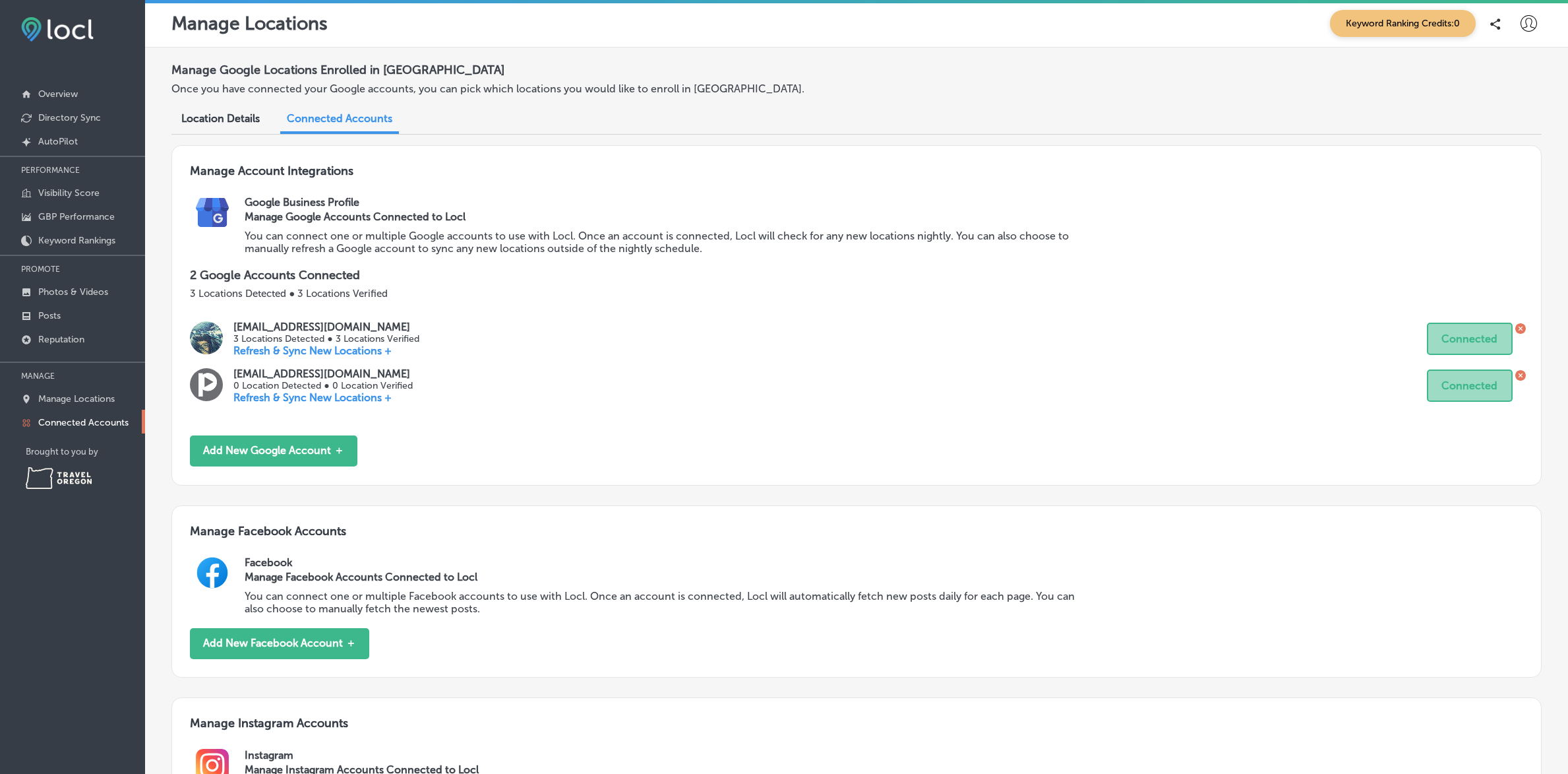
scroll to position [208, 0]
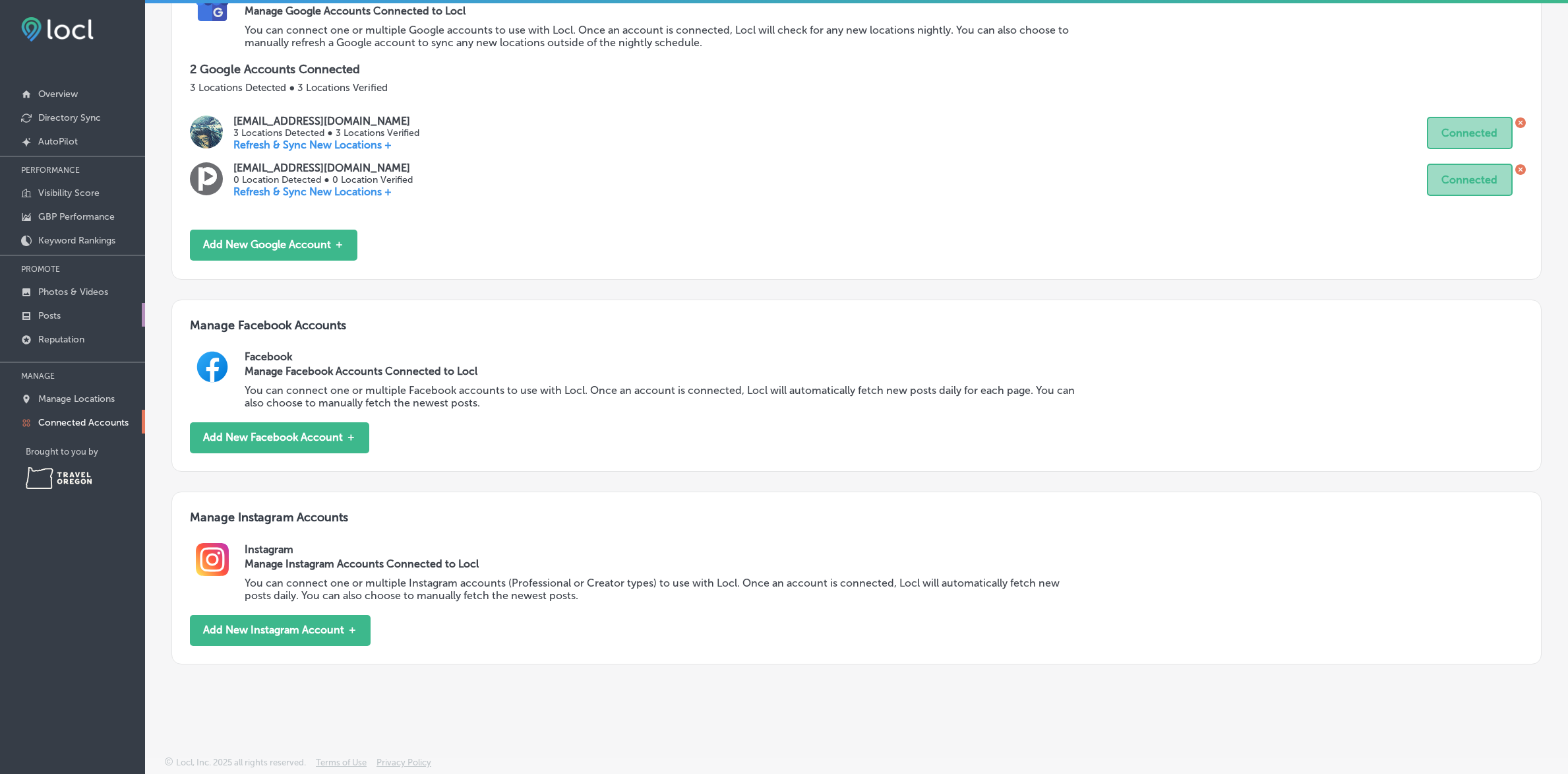
click at [48, 312] on p "Posts" at bounding box center [49, 316] width 22 height 11
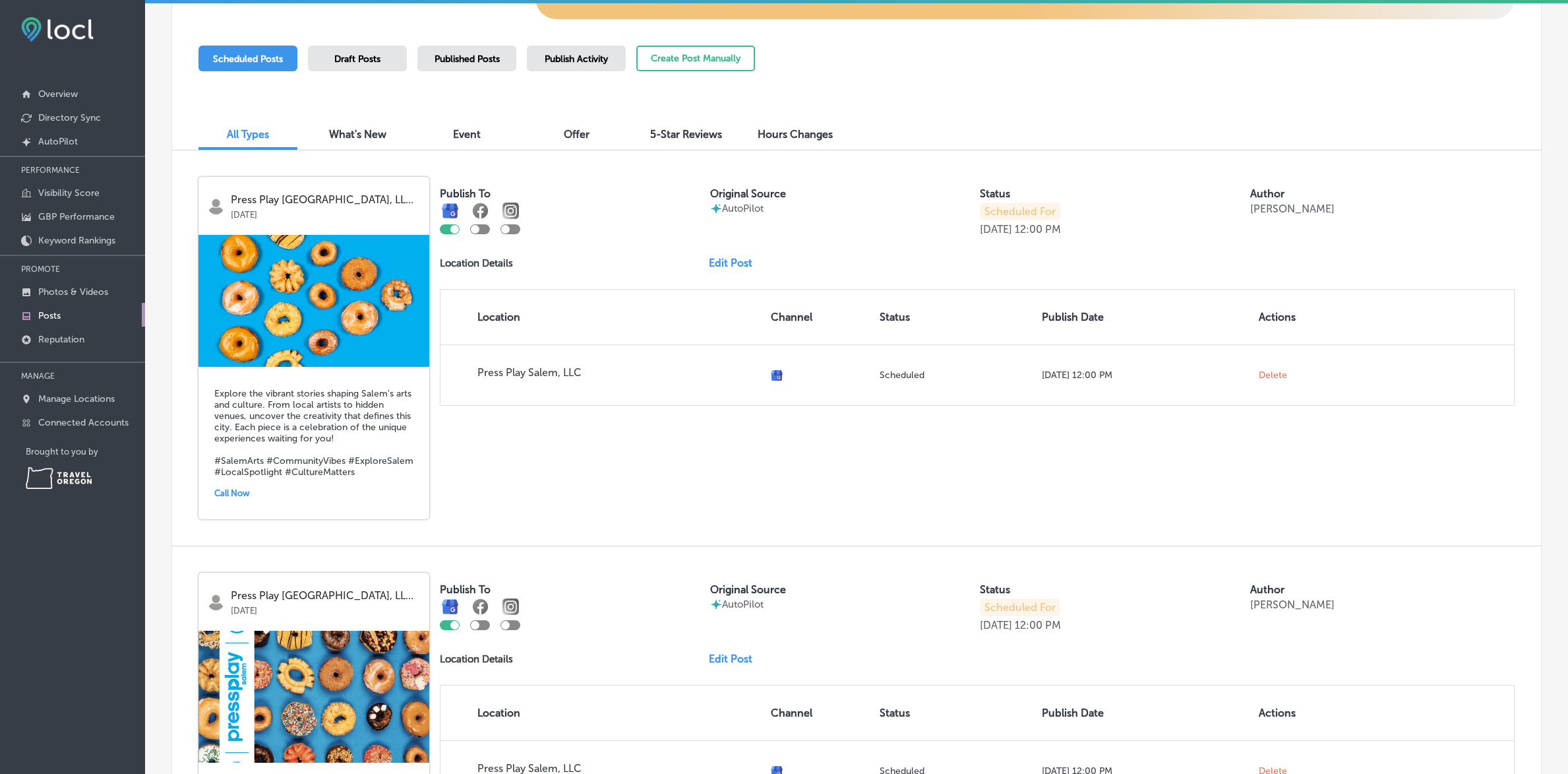
scroll to position [359, 0]
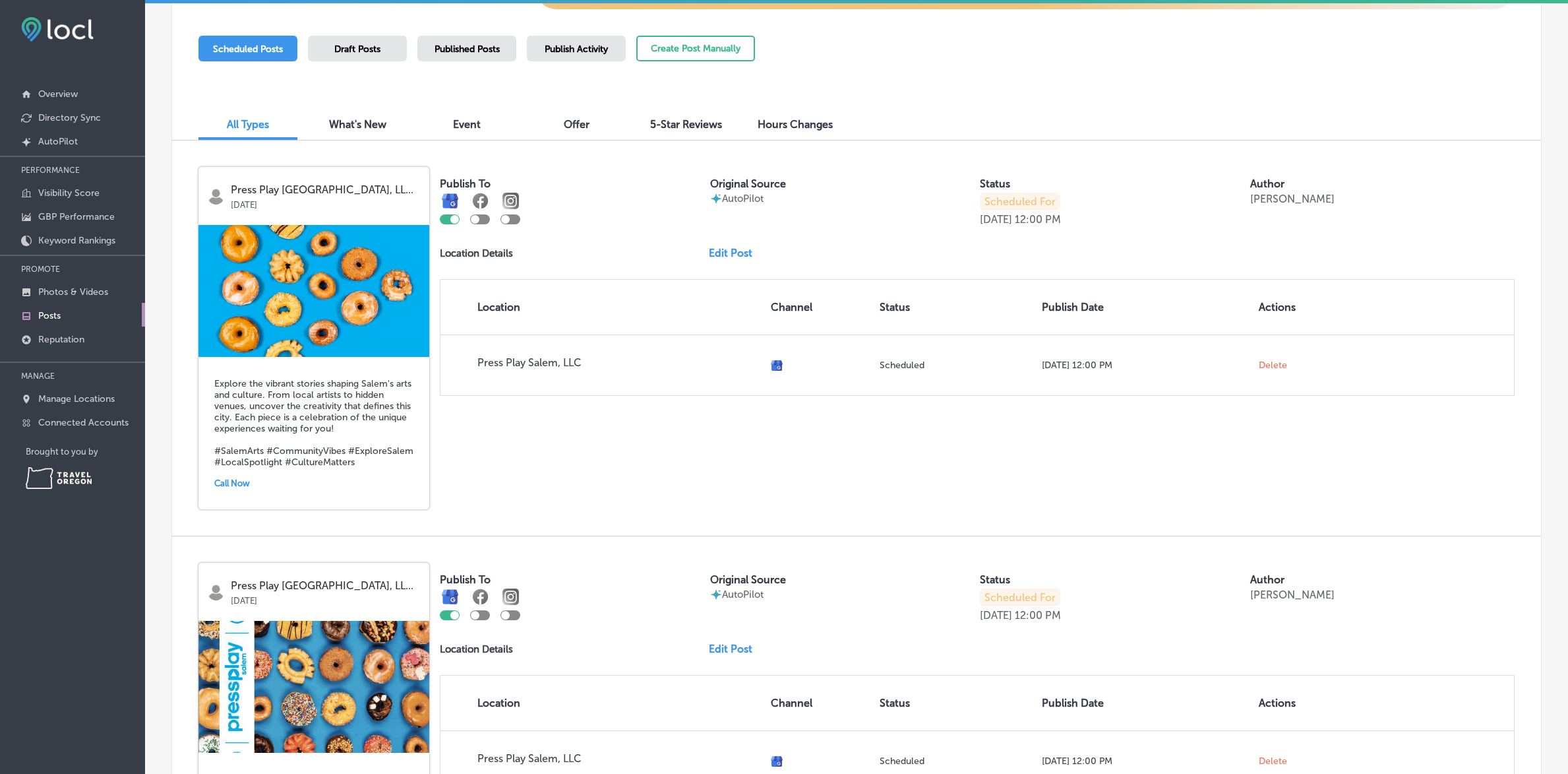
click at [452, 218] on div at bounding box center [454, 219] width 9 height 9
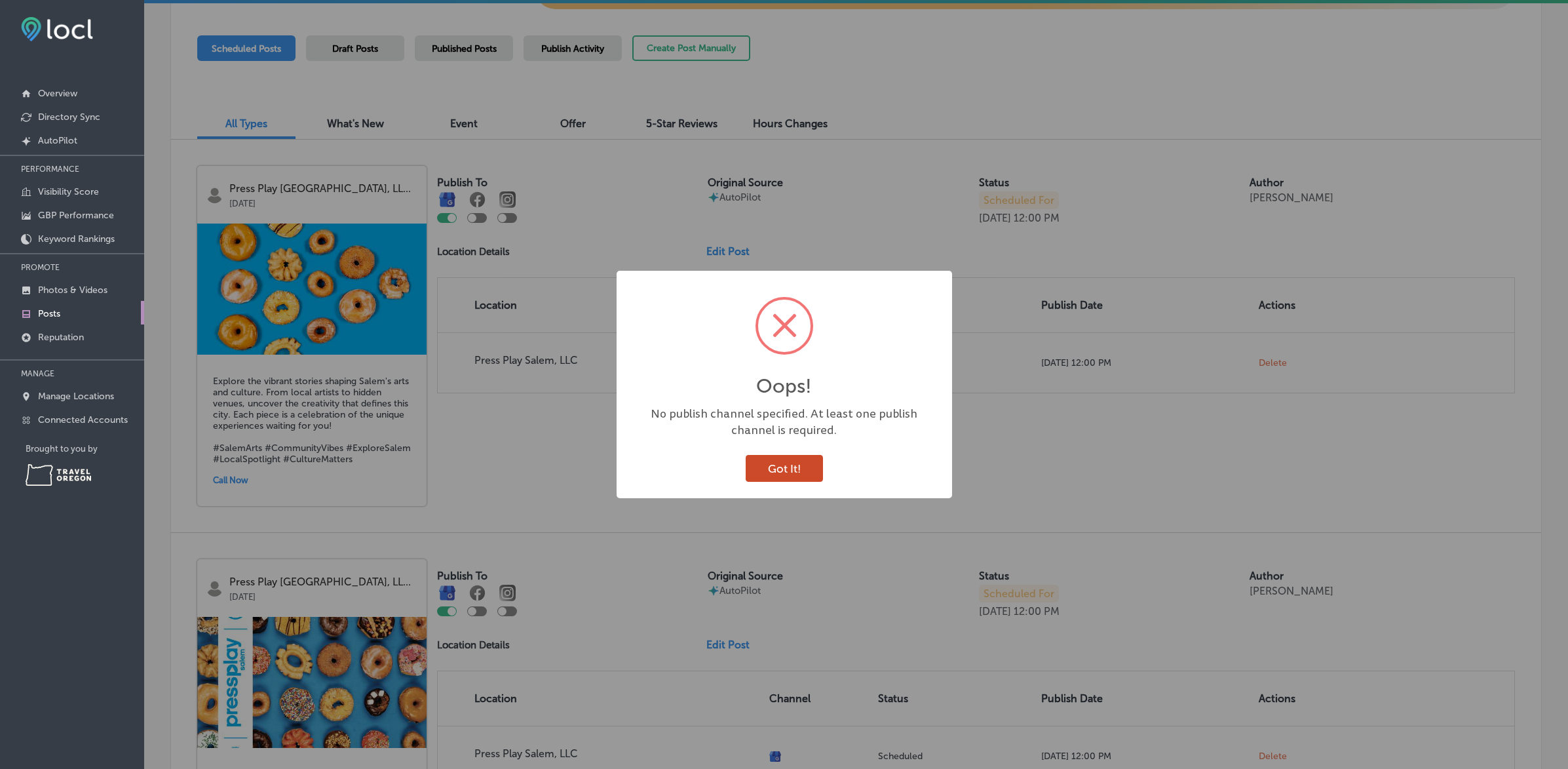
click at [789, 466] on button "Got It!" at bounding box center [784, 468] width 77 height 27
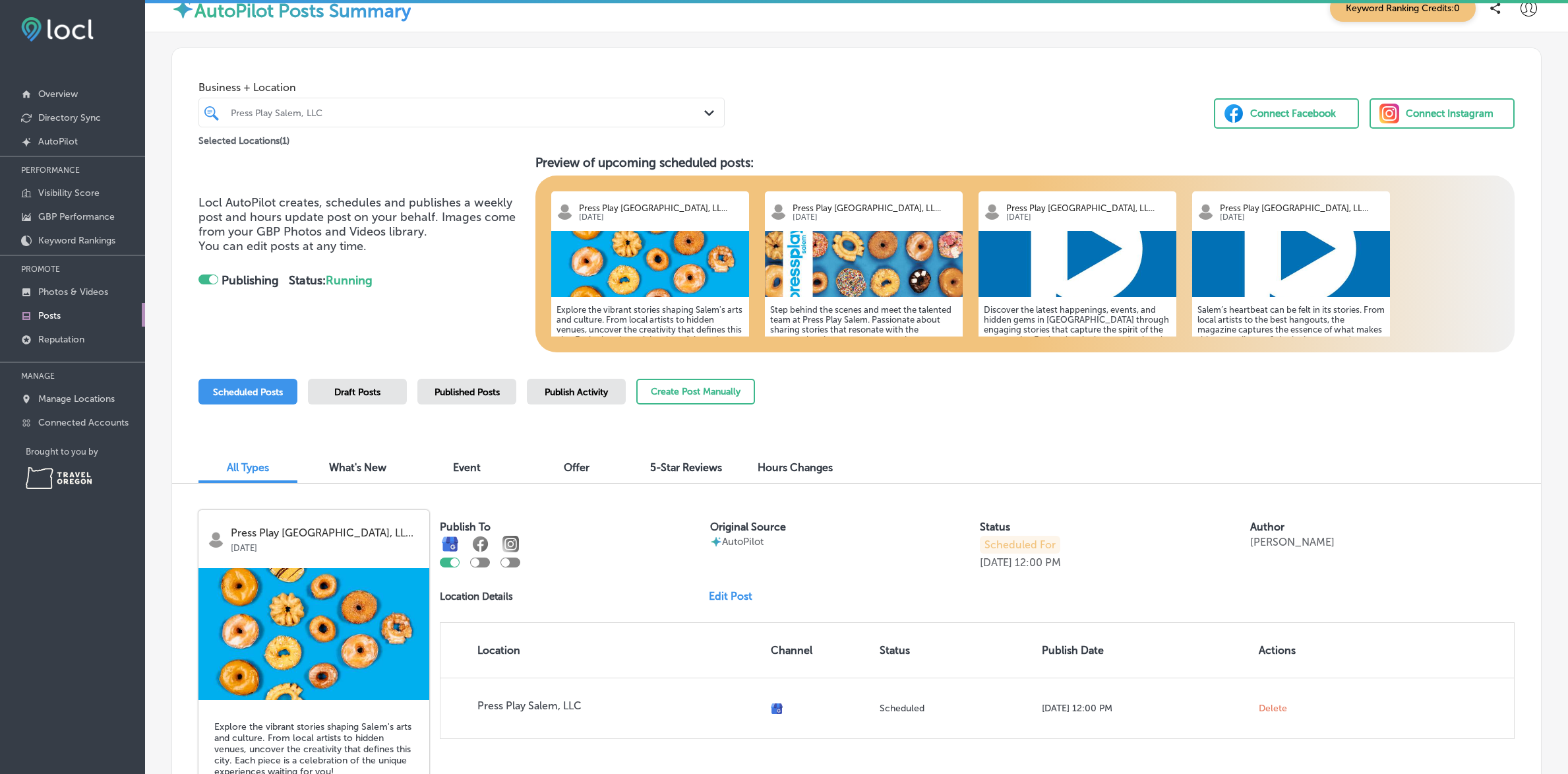
scroll to position [0, 0]
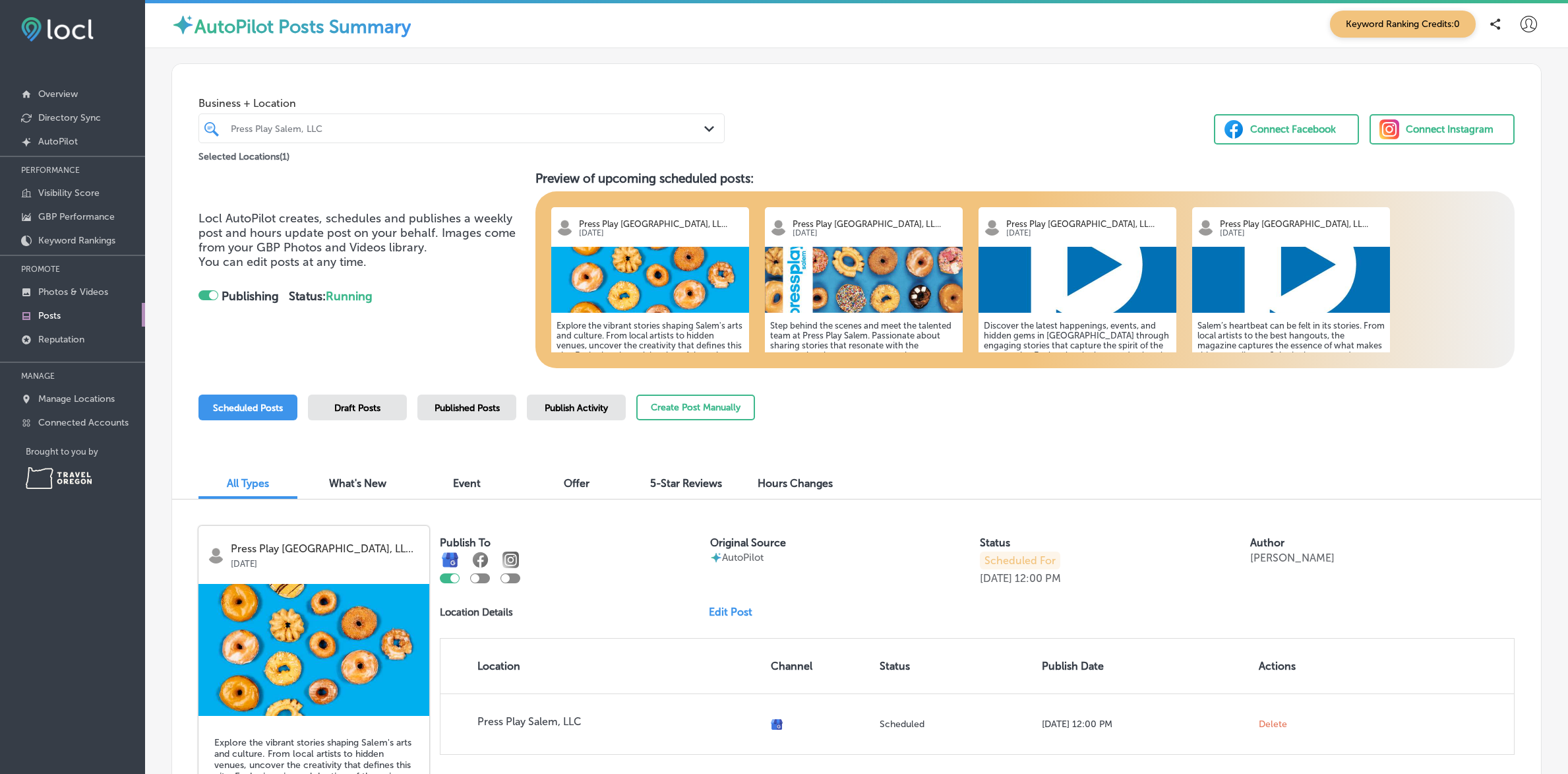
click at [211, 292] on div at bounding box center [213, 295] width 9 height 9
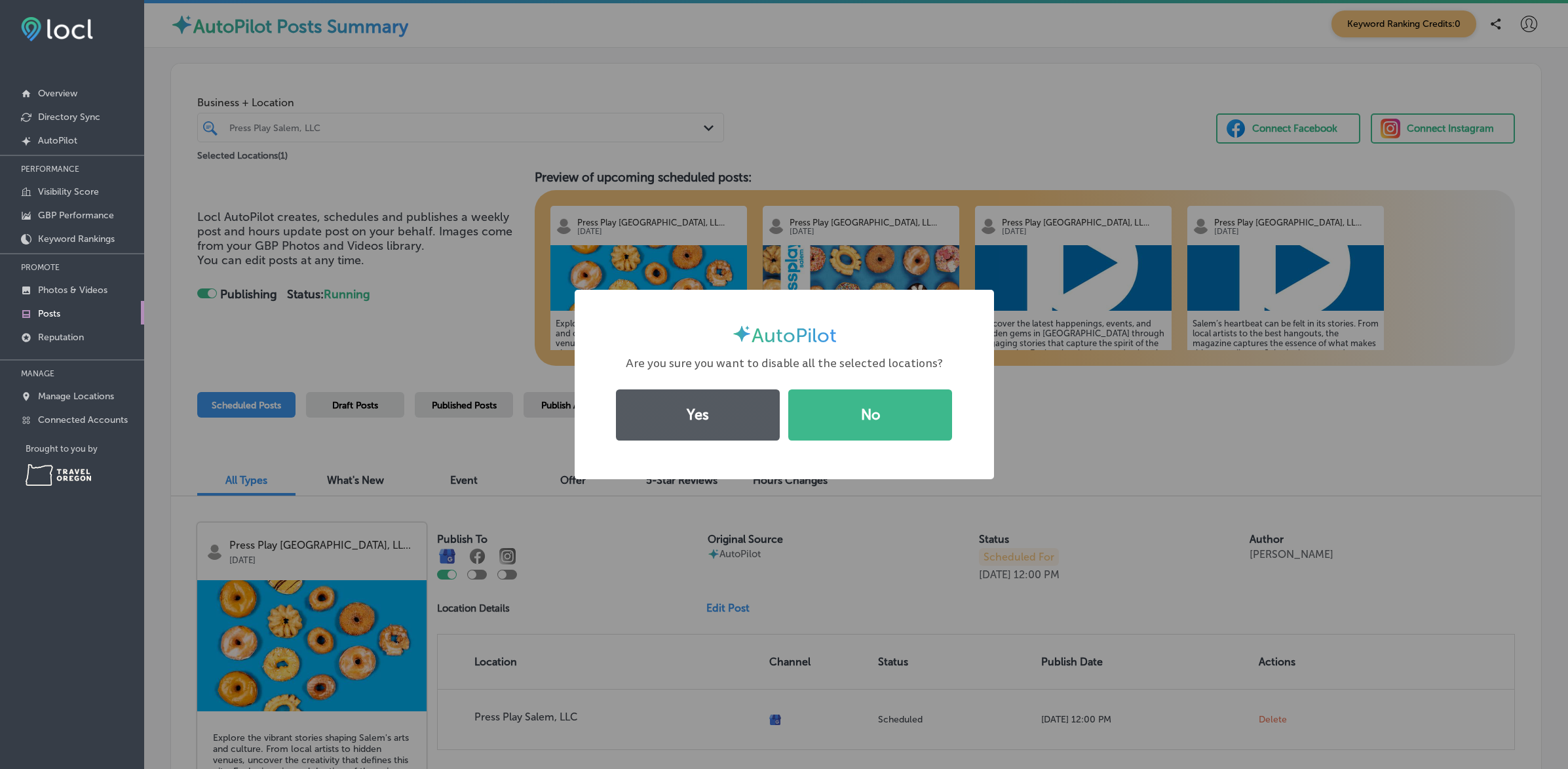
click at [710, 404] on button "Yes" at bounding box center [698, 414] width 164 height 51
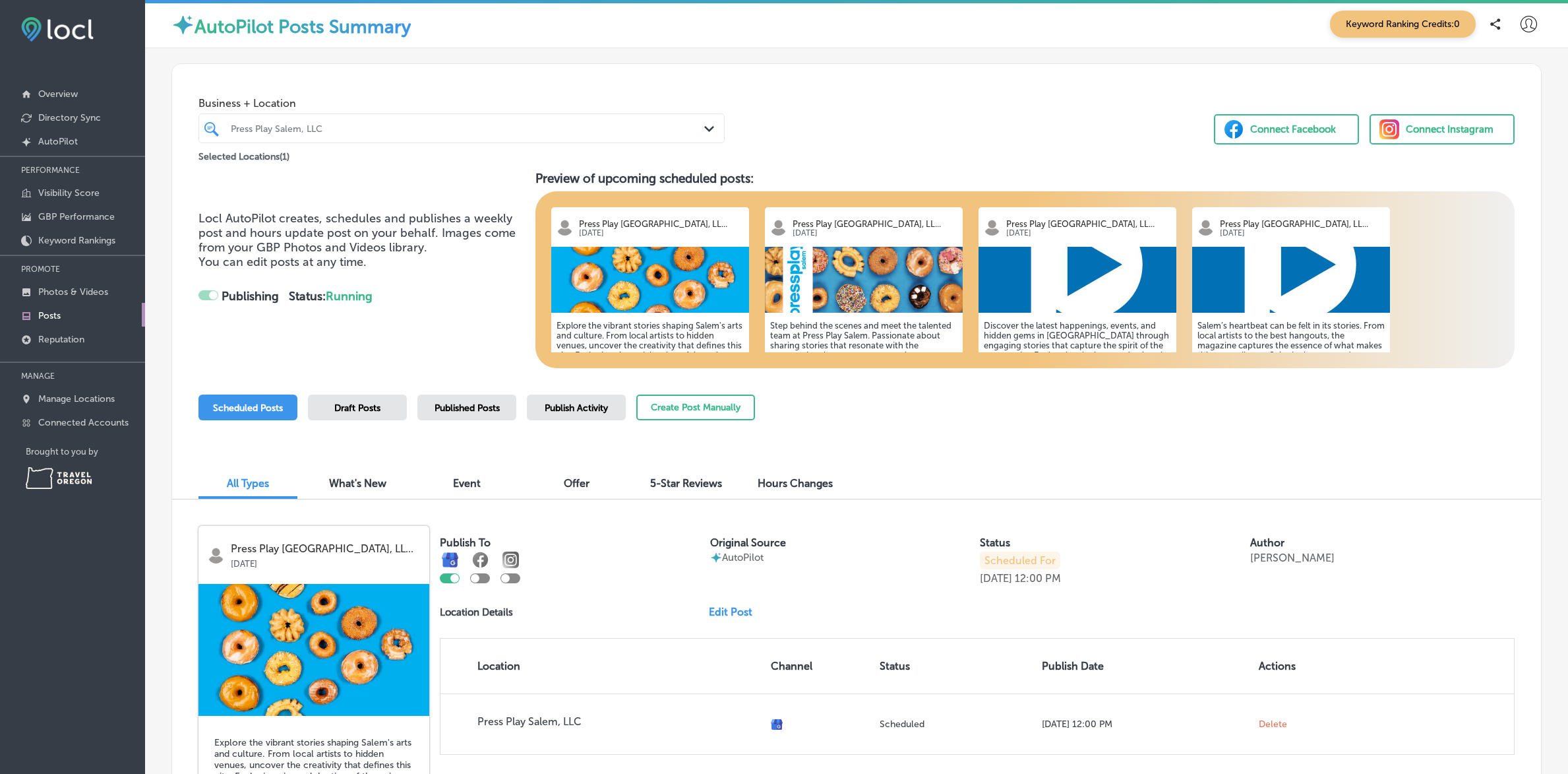
checkbox input "false"
